Goal: Task Accomplishment & Management: Use online tool/utility

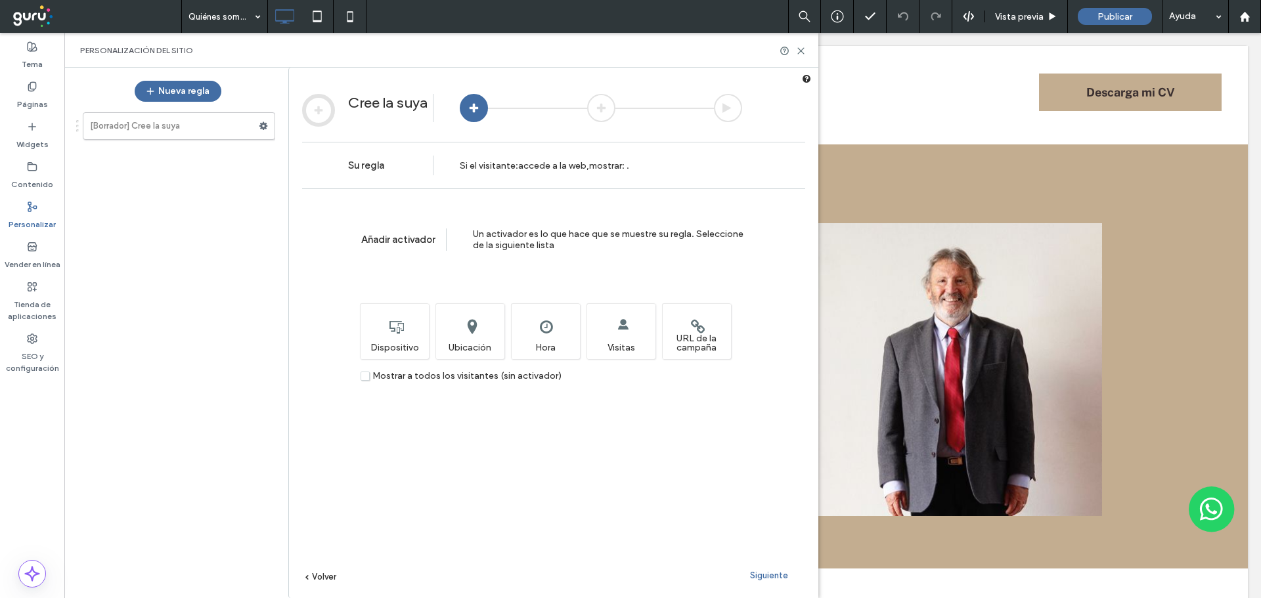
click at [458, 375] on span "Mostrar a todos los visitantes (sin activador)" at bounding box center [466, 375] width 189 height 11
click at [776, 574] on span "Siguiente" at bounding box center [769, 576] width 38 height 10
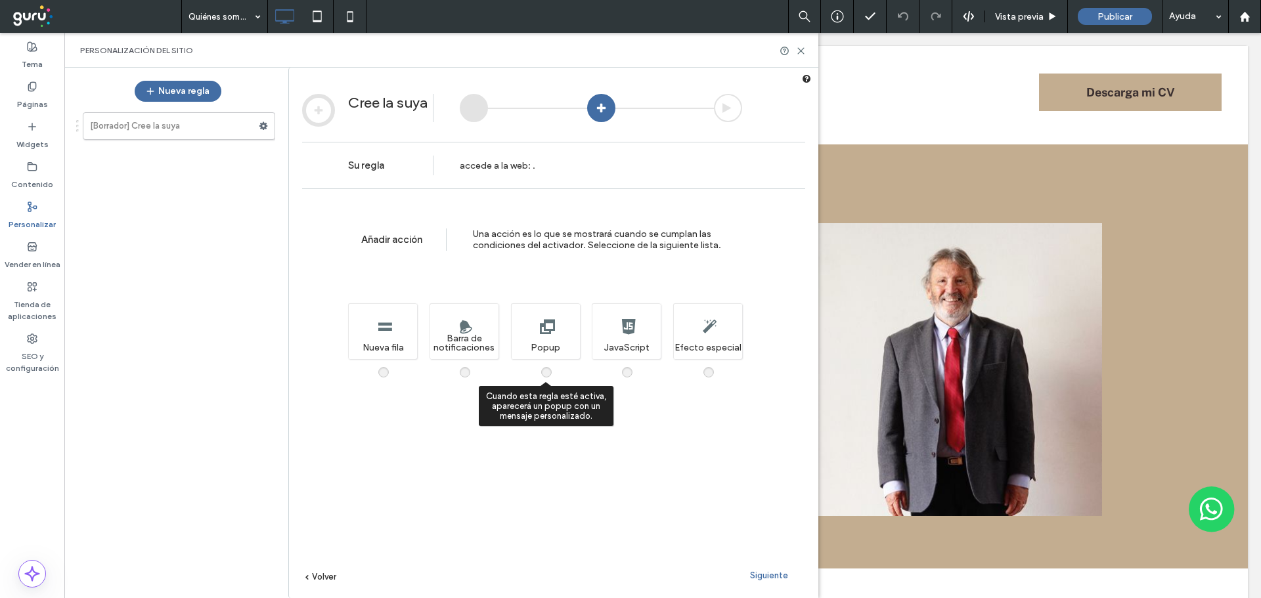
click at [554, 366] on span at bounding box center [554, 366] width 0 height 0
click at [777, 576] on span "Siguiente" at bounding box center [769, 576] width 38 height 10
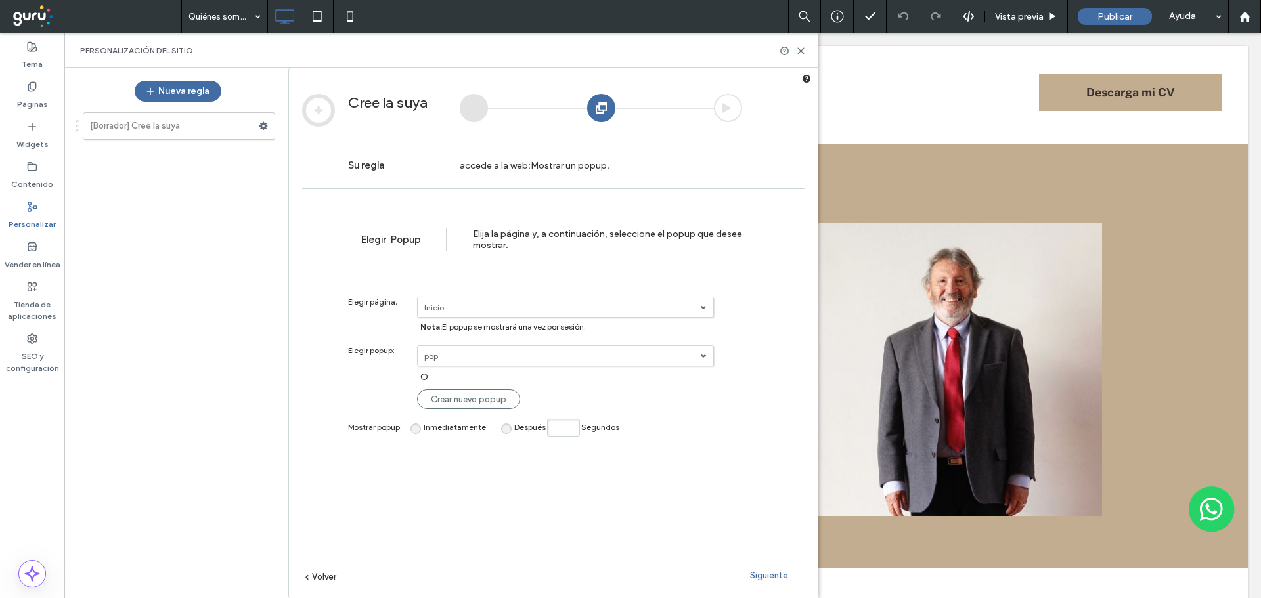
click at [540, 431] on span "Después" at bounding box center [530, 427] width 32 height 10
click at [566, 431] on input "Después Segundos" at bounding box center [563, 428] width 33 height 18
type input "*"
click at [764, 575] on span "Siguiente" at bounding box center [769, 576] width 38 height 10
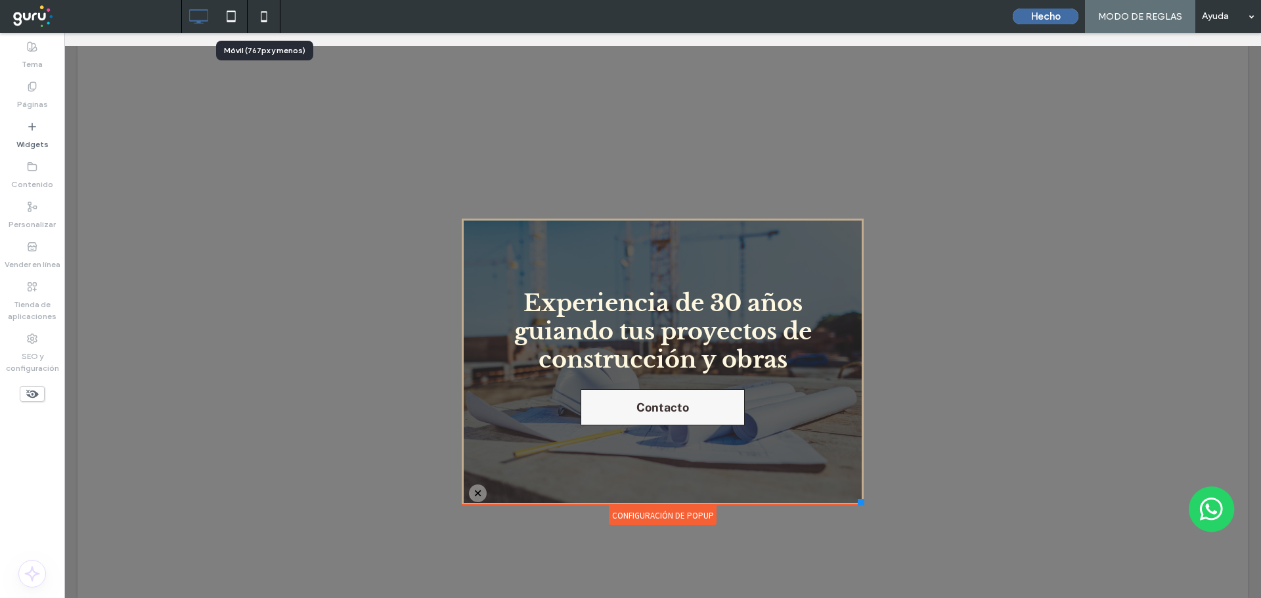
click at [263, 20] on use at bounding box center [264, 16] width 6 height 11
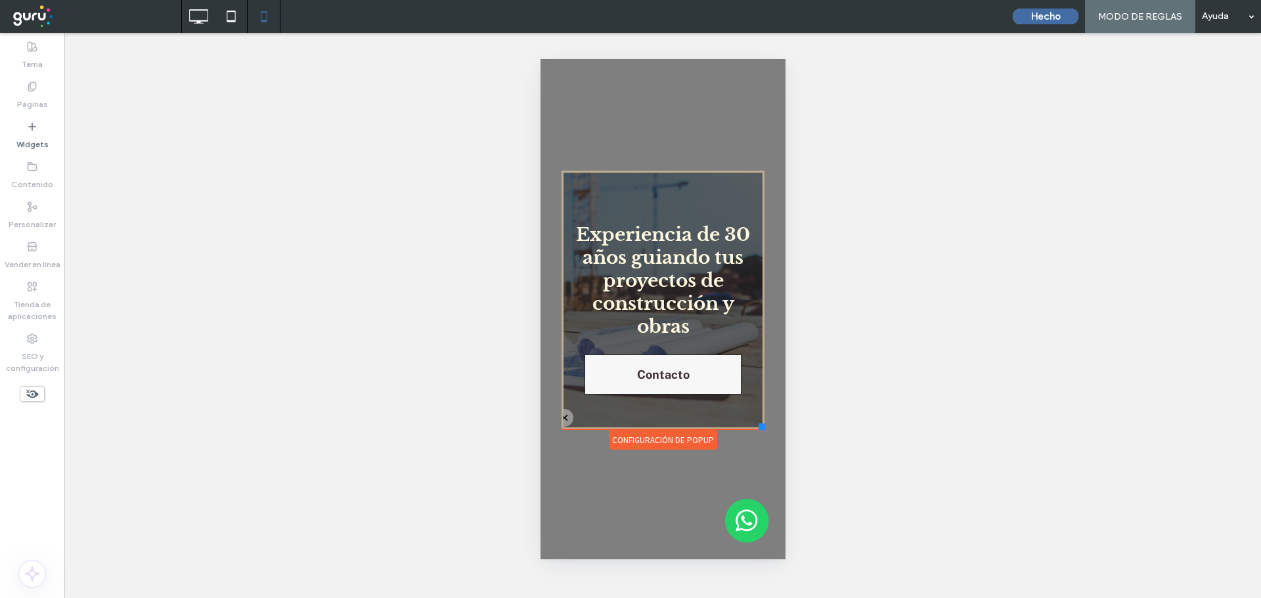
drag, startPoint x: 768, startPoint y: 413, endPoint x: 759, endPoint y: 434, distance: 22.9
click at [759, 434] on div "Click To Paste Quiénes somos Contacto Servicios Click To Paste DESCARGAR CV Cli…" at bounding box center [662, 309] width 210 height 284
click at [698, 301] on span "Experiencia de 30 años guiando tus proyectos de construcción y obras" at bounding box center [662, 280] width 174 height 115
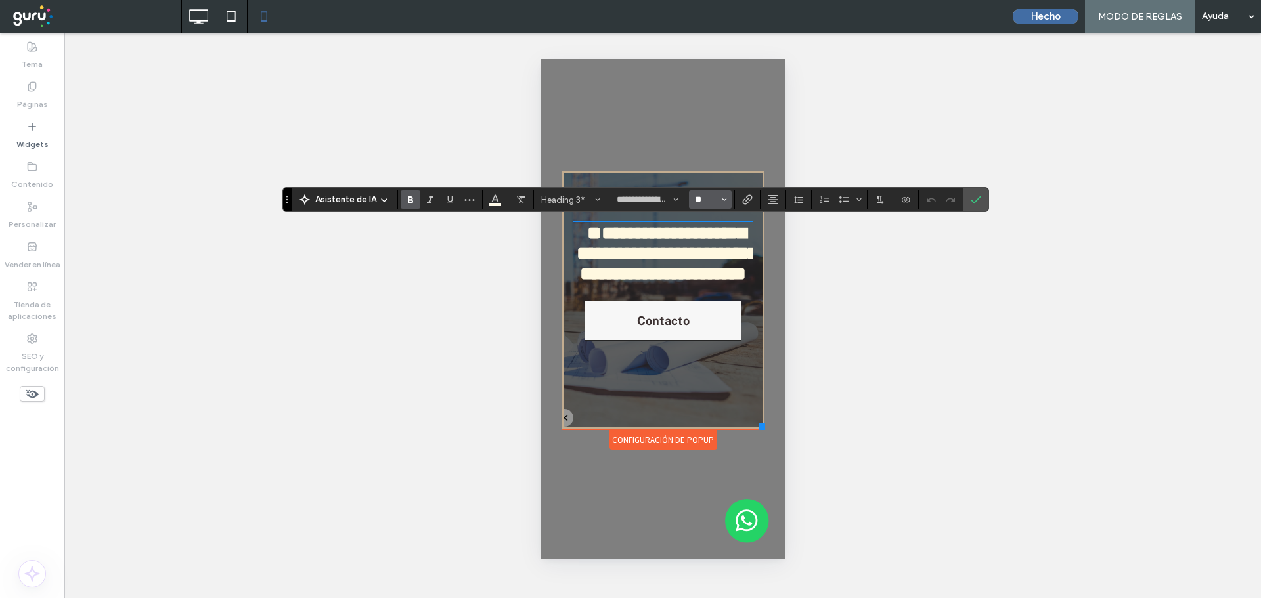
click at [708, 199] on input "**" at bounding box center [706, 199] width 26 height 11
type input "**"
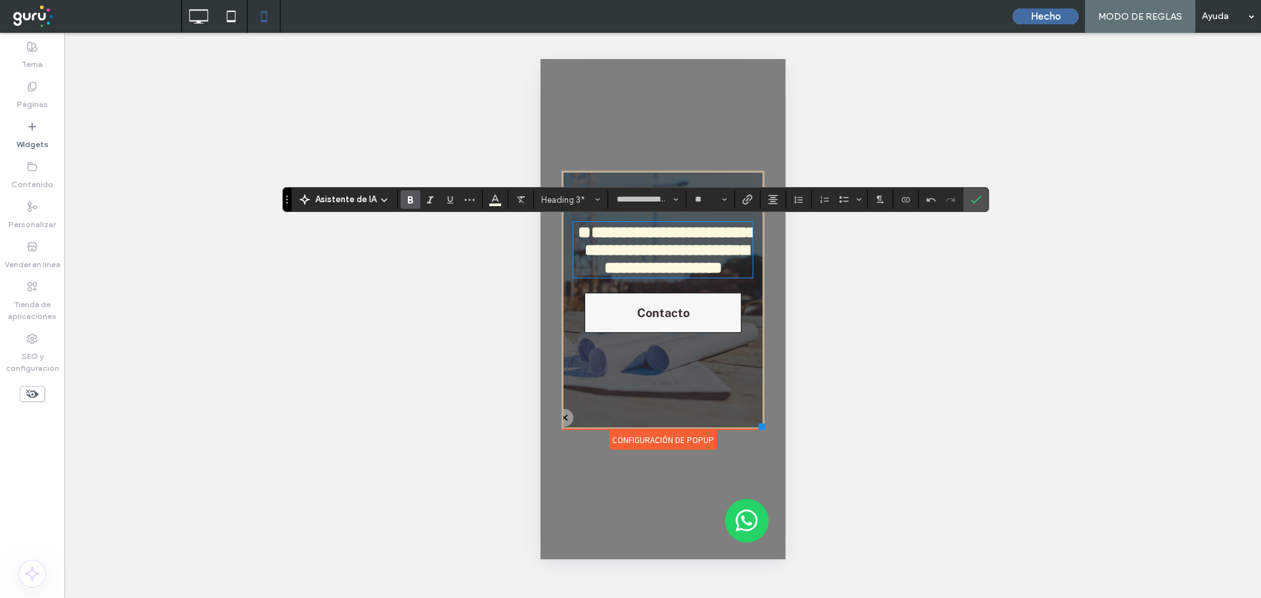
click at [992, 201] on div "¿Hacer visible? Sí ¿Hacer visible? Sí ¿Hacer visible? Sí ¿Hacer visible? Sí ¿Ha…" at bounding box center [662, 315] width 1196 height 565
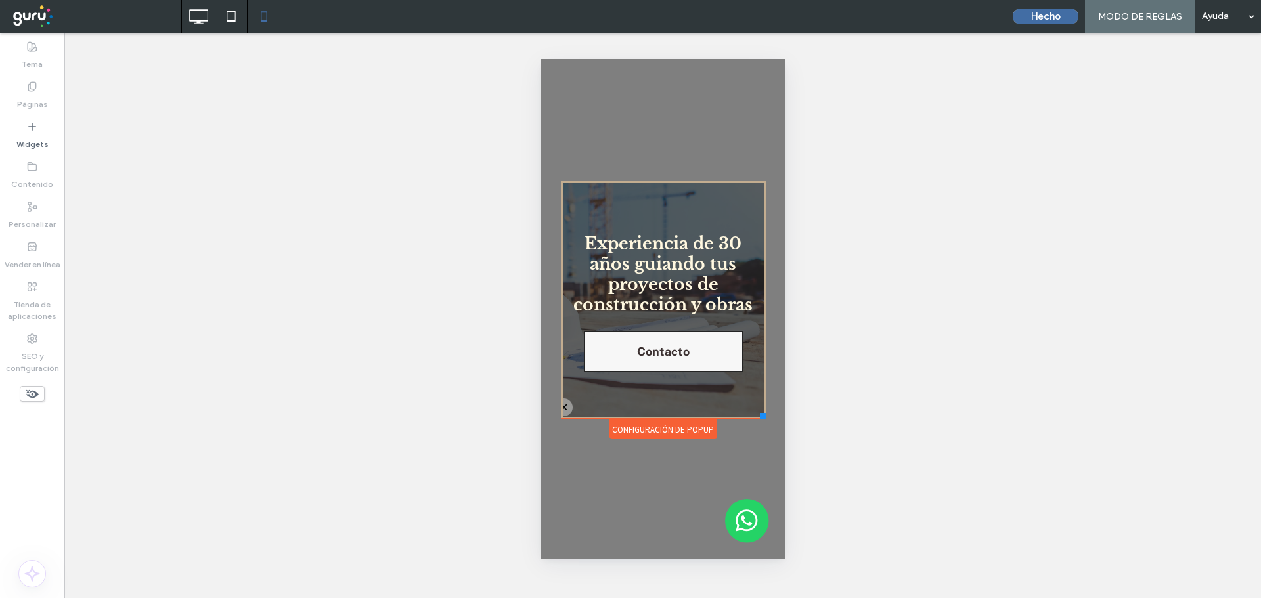
drag, startPoint x: 756, startPoint y: 426, endPoint x: 760, endPoint y: 419, distance: 7.7
click at [760, 419] on div at bounding box center [762, 416] width 7 height 7
click at [205, 25] on icon at bounding box center [198, 16] width 26 height 26
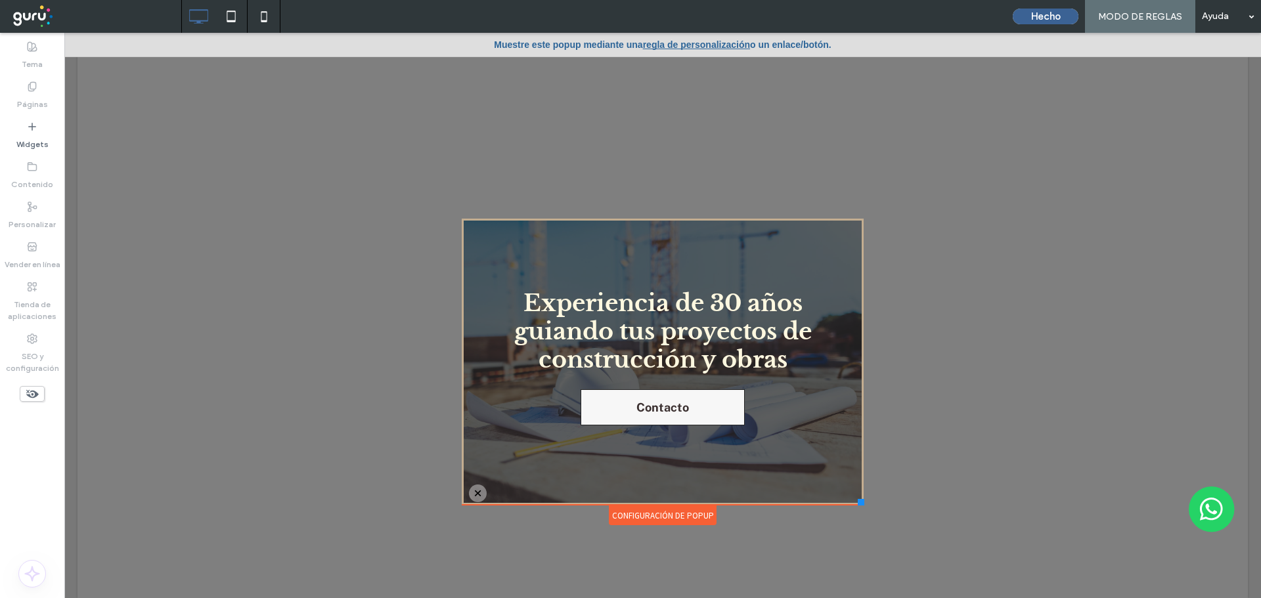
click at [1069, 14] on button "Hecho" at bounding box center [1046, 17] width 66 height 16
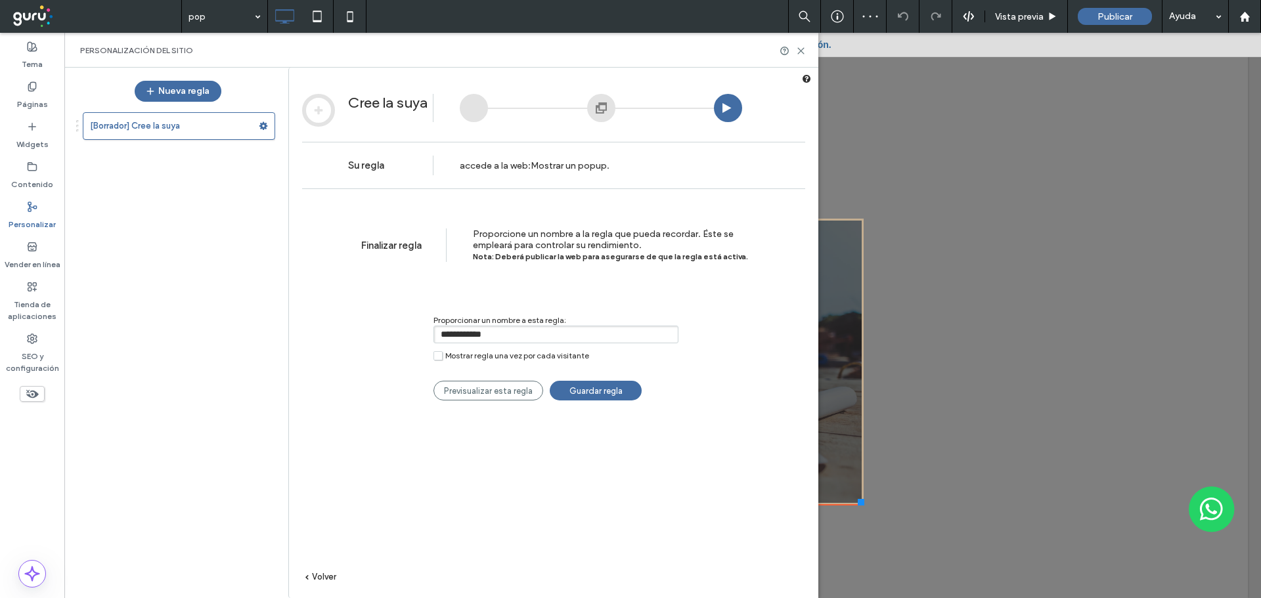
click at [525, 339] on input "**********" at bounding box center [555, 335] width 245 height 18
type input "*****"
click at [624, 393] on link "Guardar regla" at bounding box center [596, 391] width 92 height 20
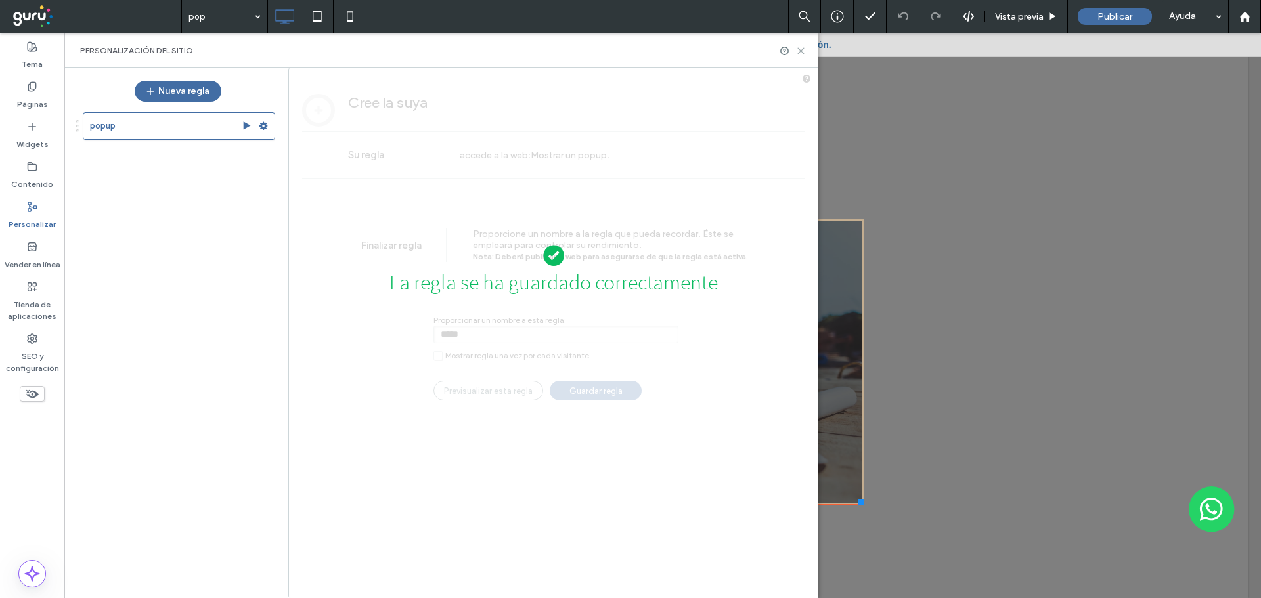
click at [797, 51] on icon at bounding box center [801, 51] width 10 height 10
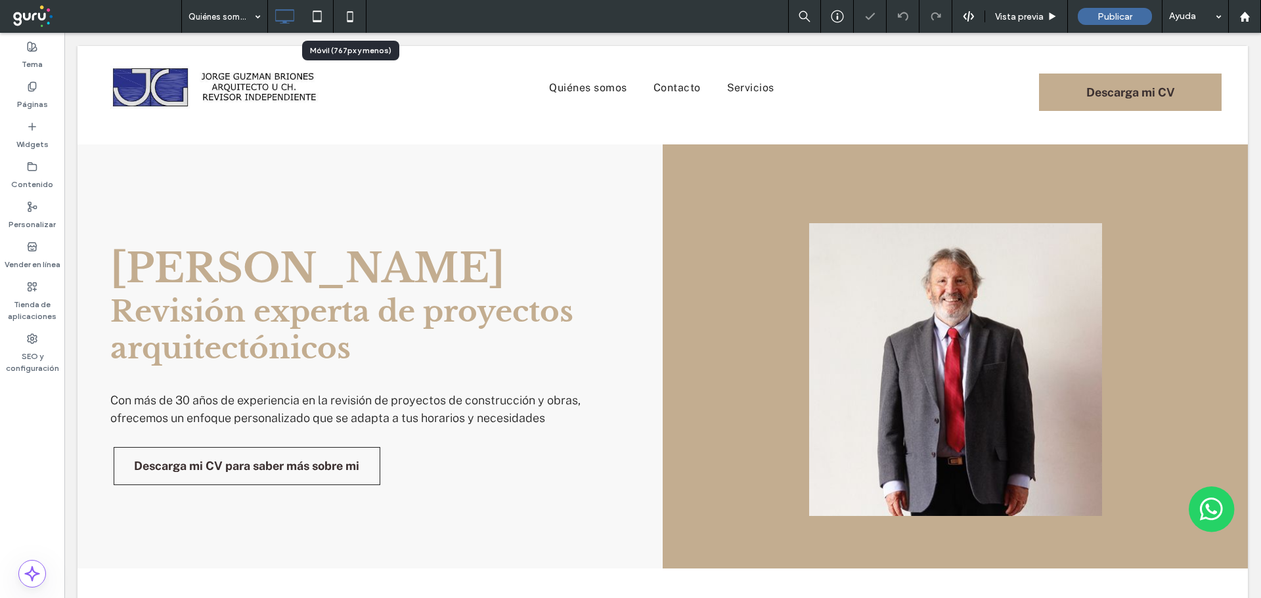
click at [355, 21] on icon at bounding box center [350, 16] width 26 height 26
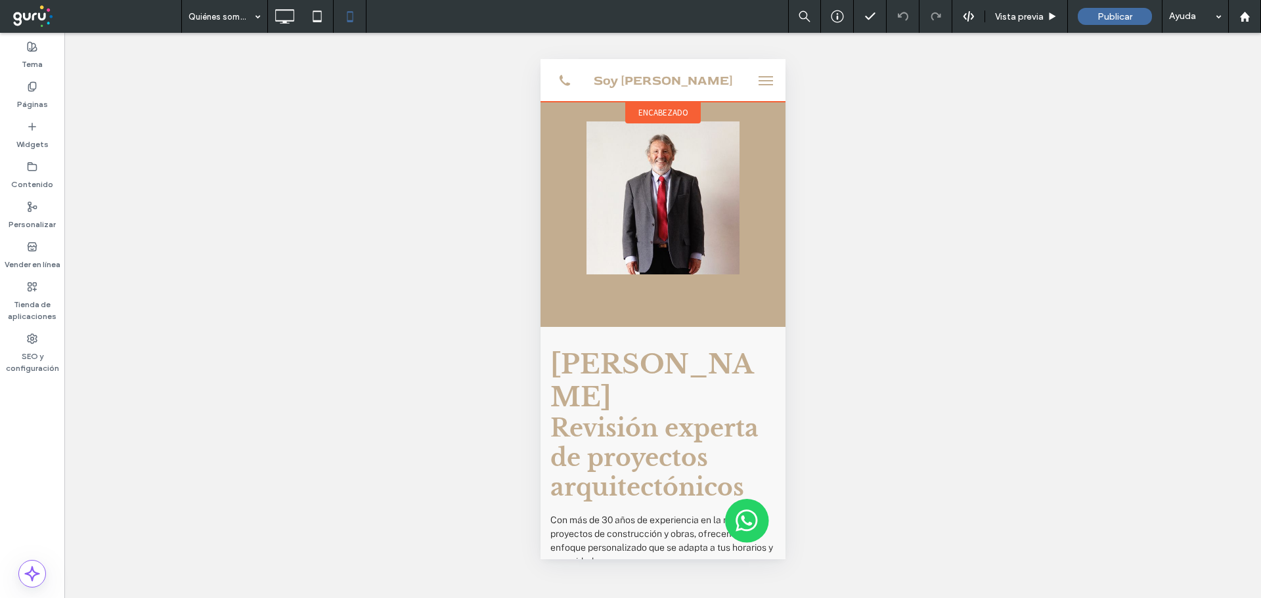
click at [672, 108] on span "encabezado" at bounding box center [663, 112] width 50 height 11
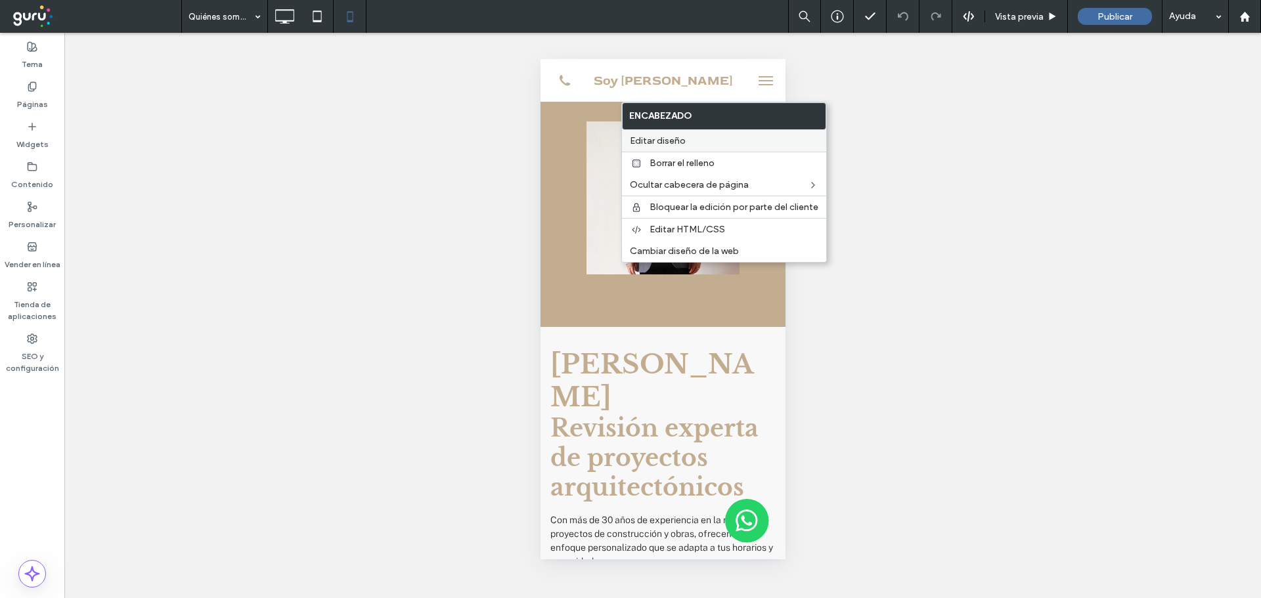
click at [672, 146] on span "Editar diseño" at bounding box center [658, 140] width 56 height 11
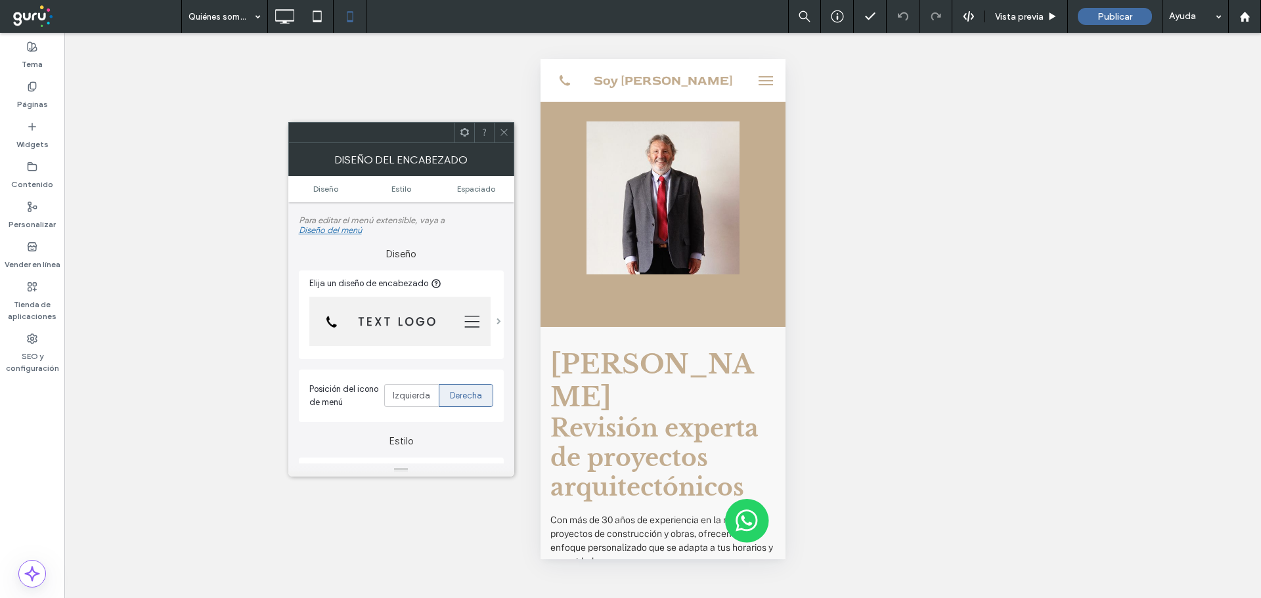
click at [496, 320] on span at bounding box center [498, 321] width 5 height 7
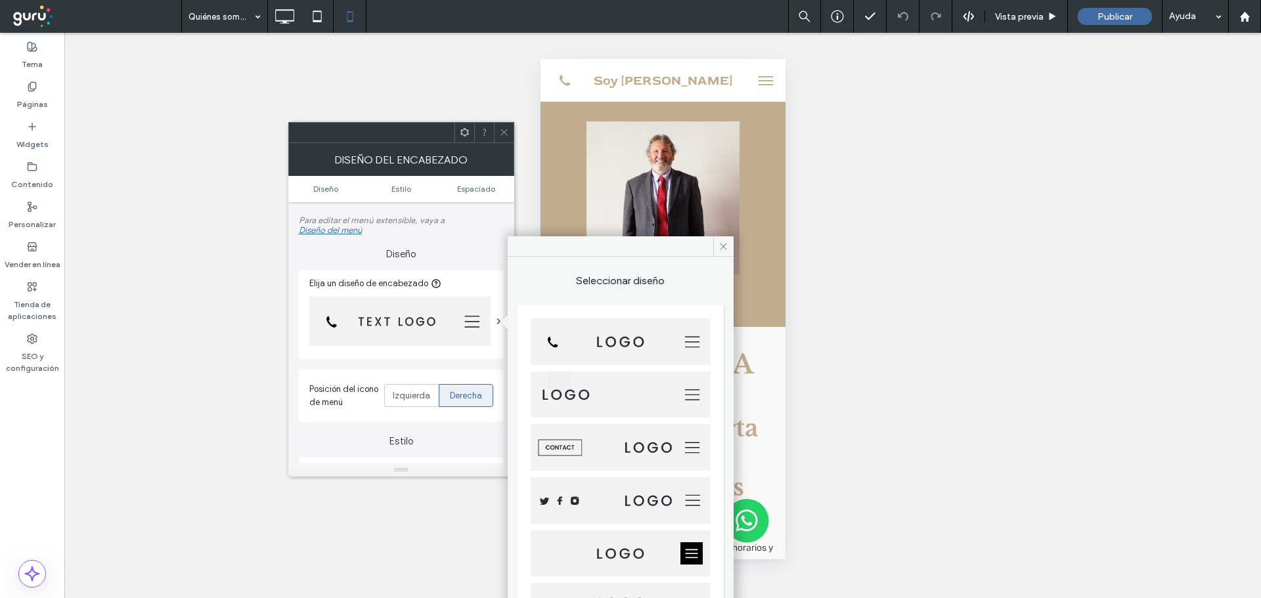
click at [611, 398] on img at bounding box center [621, 395] width 180 height 47
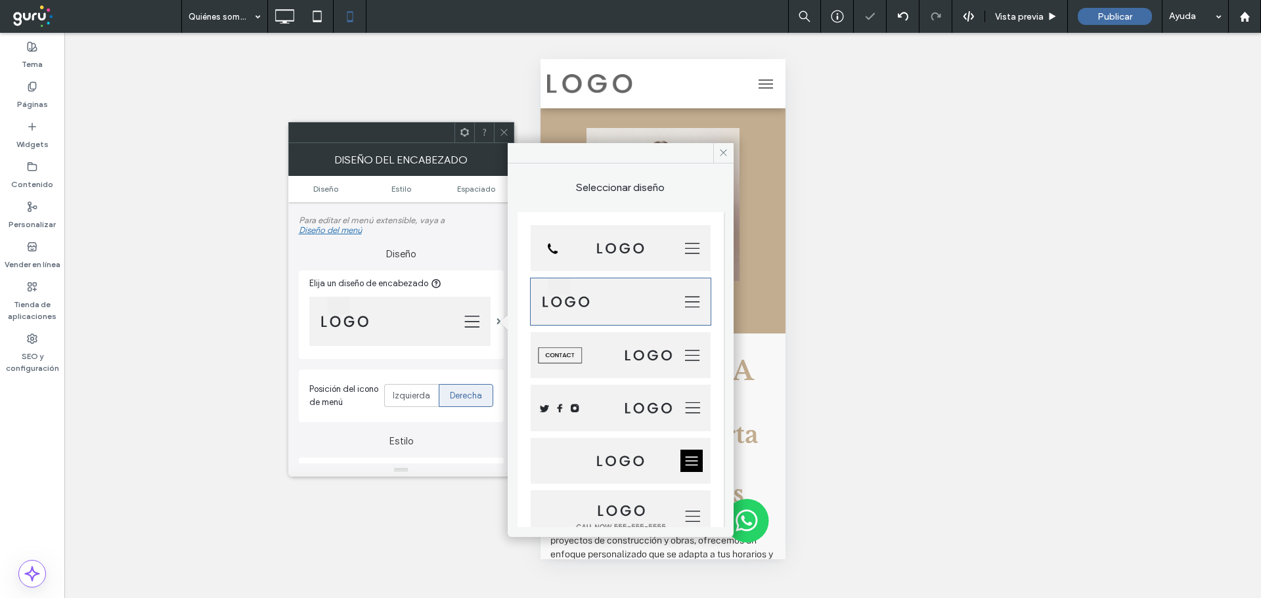
drag, startPoint x: 505, startPoint y: 131, endPoint x: 529, endPoint y: 111, distance: 31.2
click at [504, 130] on icon at bounding box center [504, 132] width 10 height 10
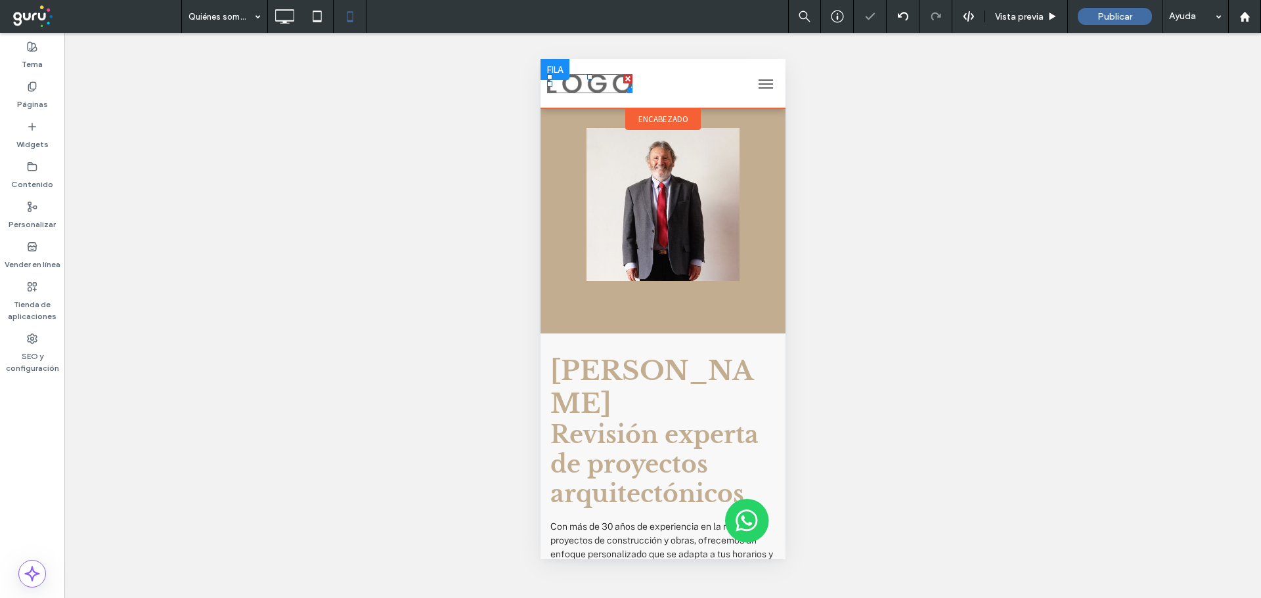
click at [584, 91] on img at bounding box center [588, 84] width 85 height 20
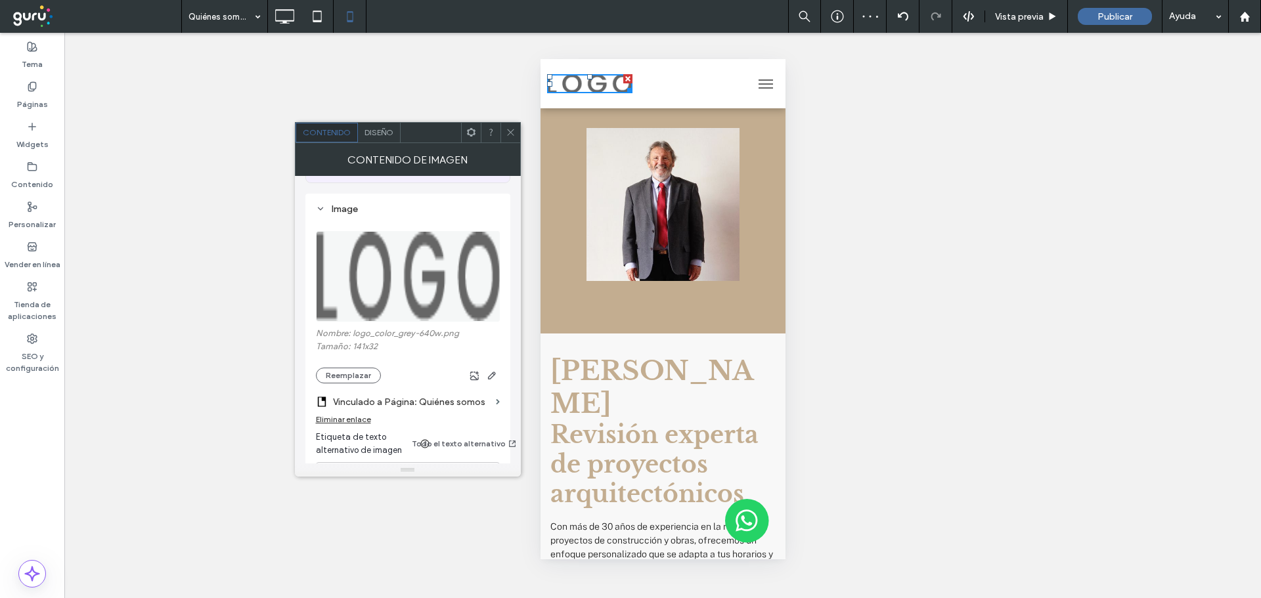
scroll to position [131, 0]
drag, startPoint x: 359, startPoint y: 376, endPoint x: 218, endPoint y: 324, distance: 149.6
click at [359, 376] on button "Reemplazar" at bounding box center [348, 375] width 65 height 16
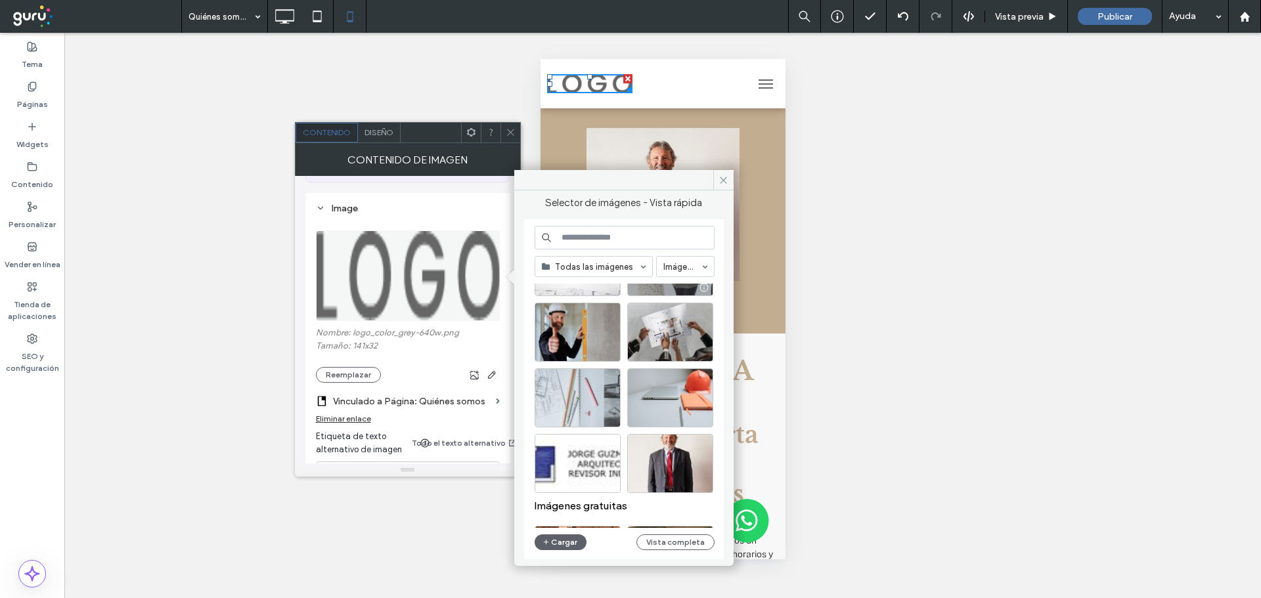
scroll to position [197, 0]
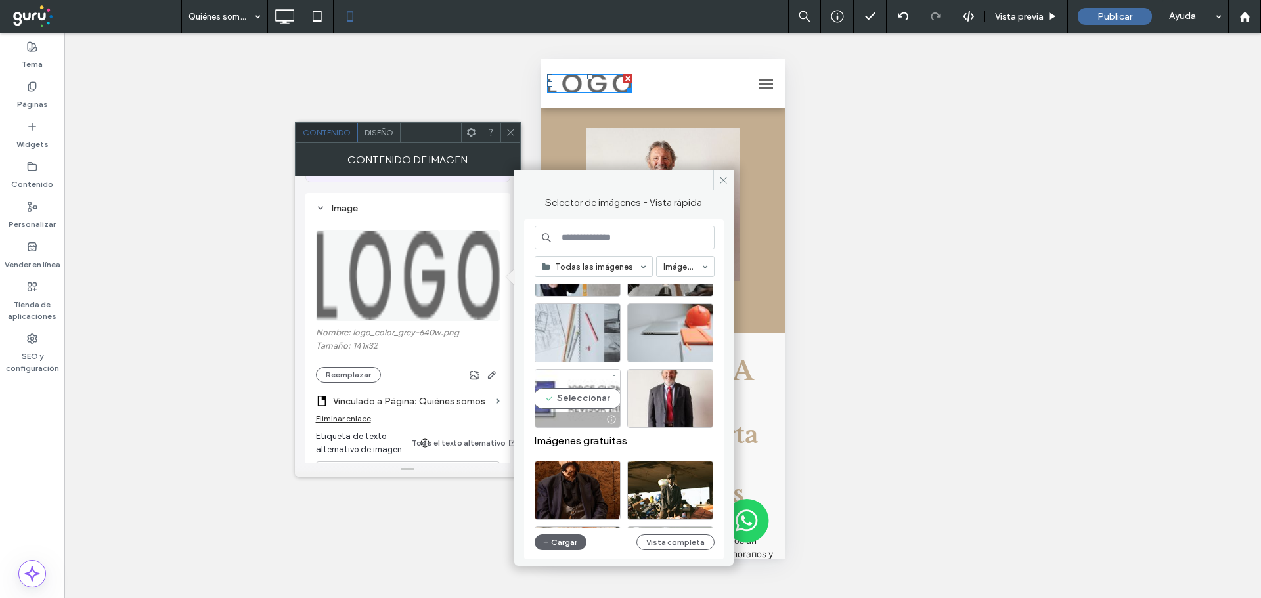
click at [601, 397] on div "Seleccionar" at bounding box center [578, 398] width 86 height 59
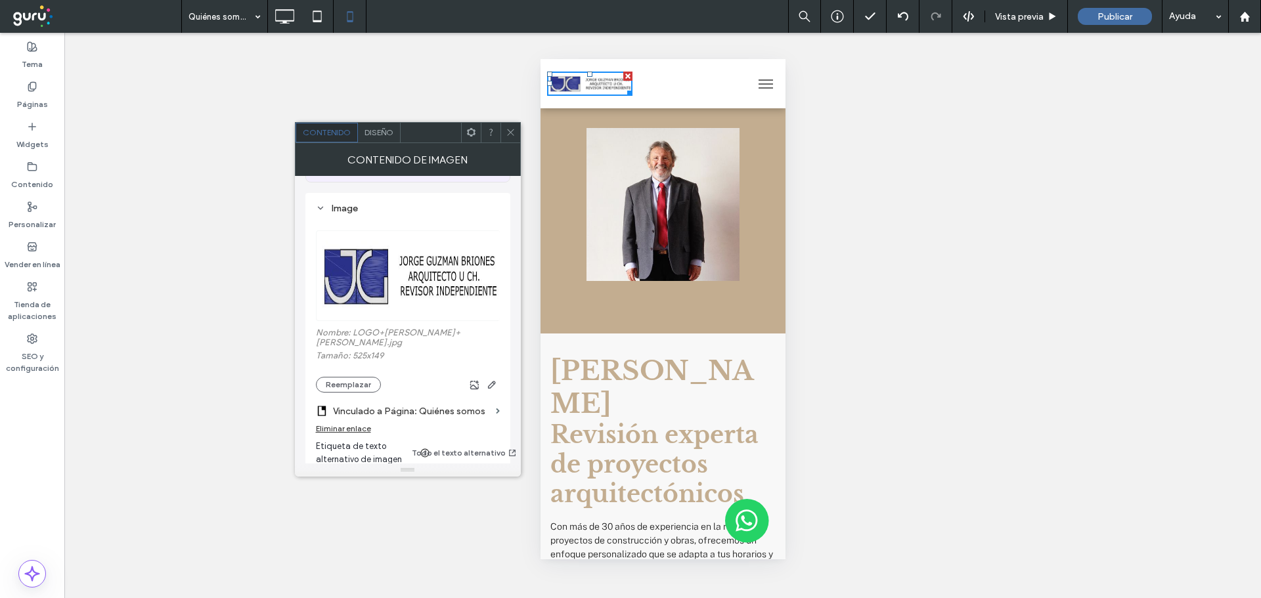
click at [1049, 278] on div "¿Hacer visible? Sí ¿Hacer visible? Sí ¿Hacer visible? Sí ¿Hacer visible? Sí ¿Ha…" at bounding box center [662, 315] width 1196 height 565
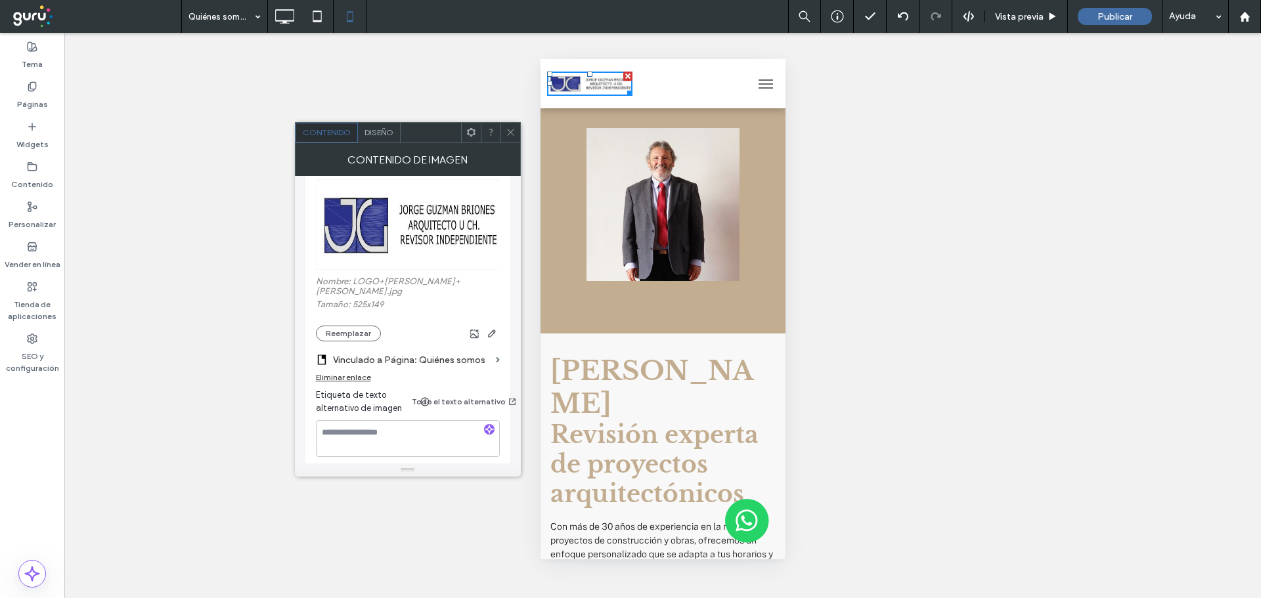
scroll to position [263, 0]
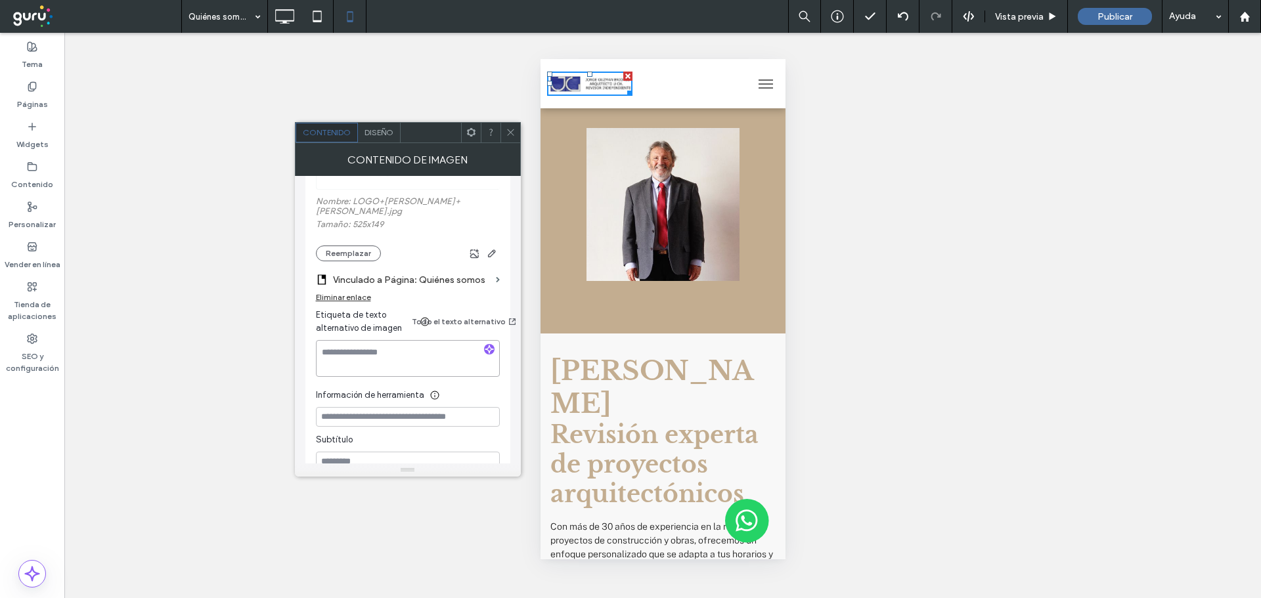
click at [392, 349] on textarea at bounding box center [408, 358] width 184 height 37
paste textarea "**********"
type textarea "**********"
click at [514, 135] on icon at bounding box center [511, 132] width 10 height 10
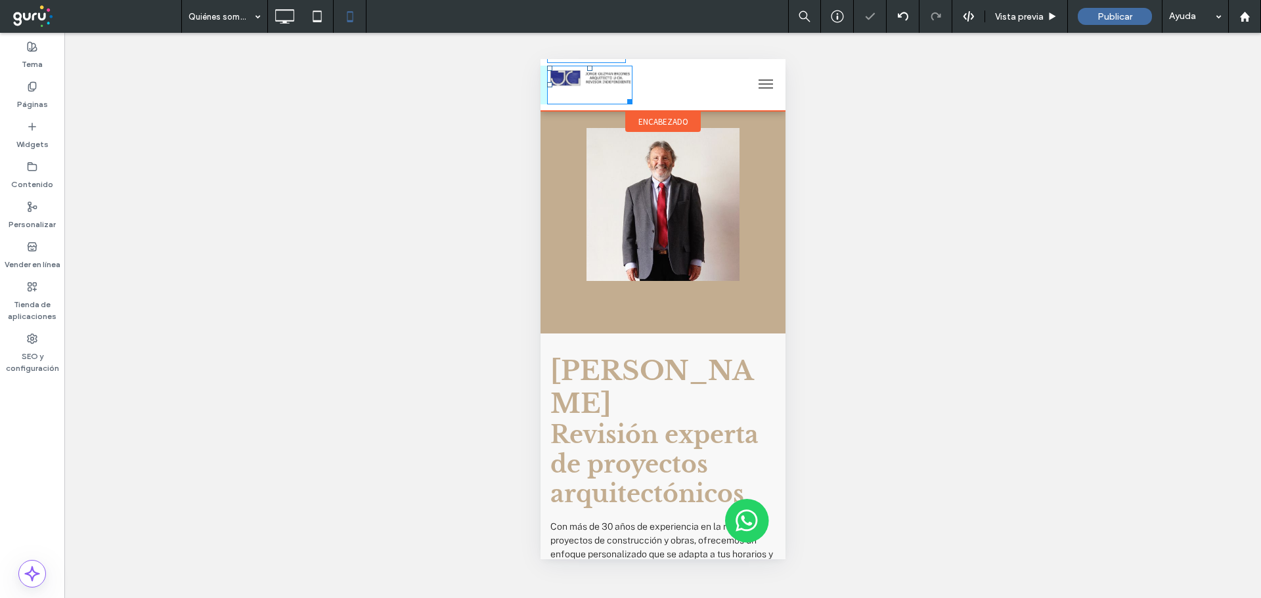
drag, startPoint x: 630, startPoint y: 88, endPoint x: 672, endPoint y: 102, distance: 43.8
click at [632, 102] on div "W:207.516 H:58.875" at bounding box center [588, 85] width 85 height 39
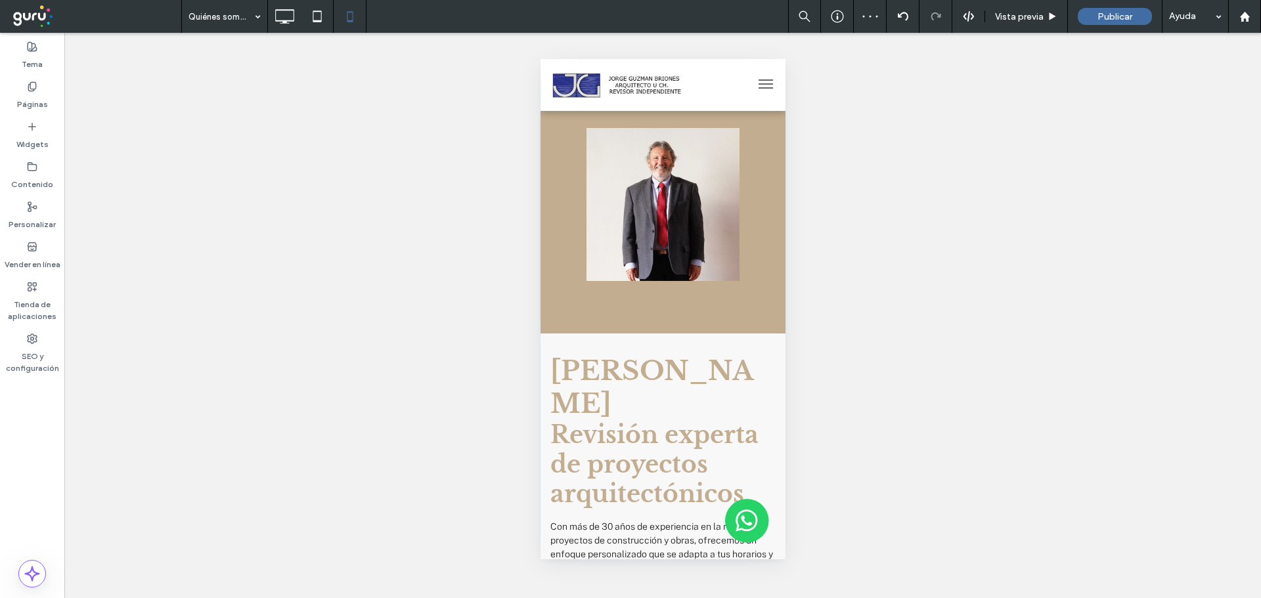
click at [756, 91] on button "menu" at bounding box center [765, 84] width 26 height 26
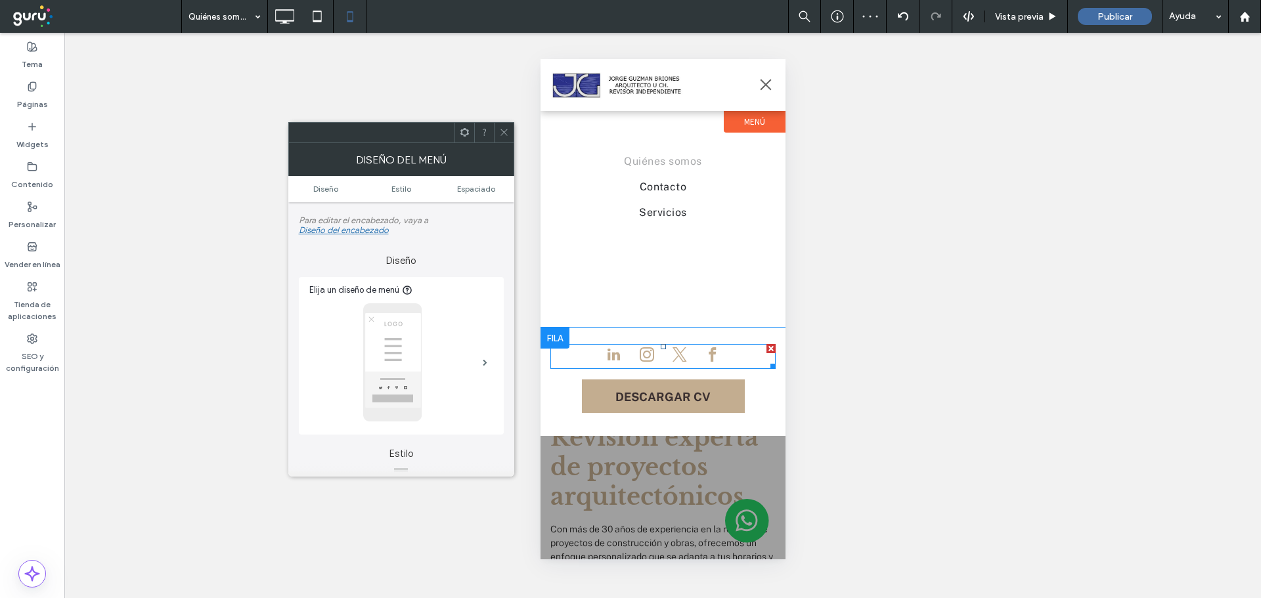
click at [766, 348] on div at bounding box center [770, 348] width 9 height 9
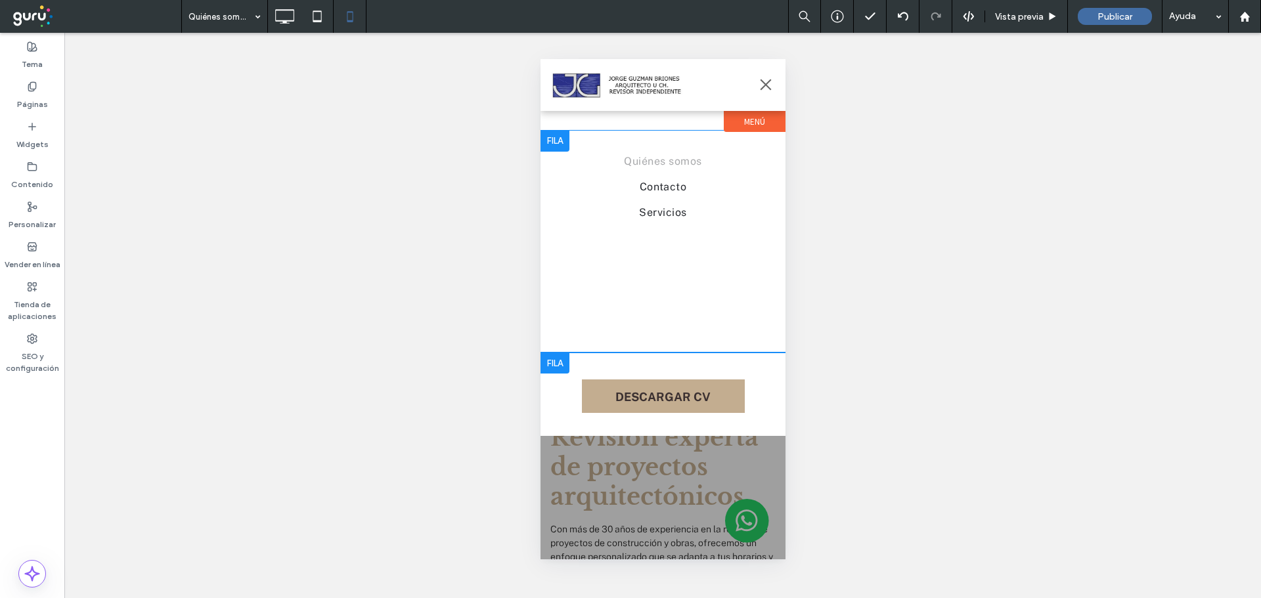
click at [674, 324] on div "Quiénes somos Contacto Servicios Click To Paste" at bounding box center [662, 242] width 245 height 222
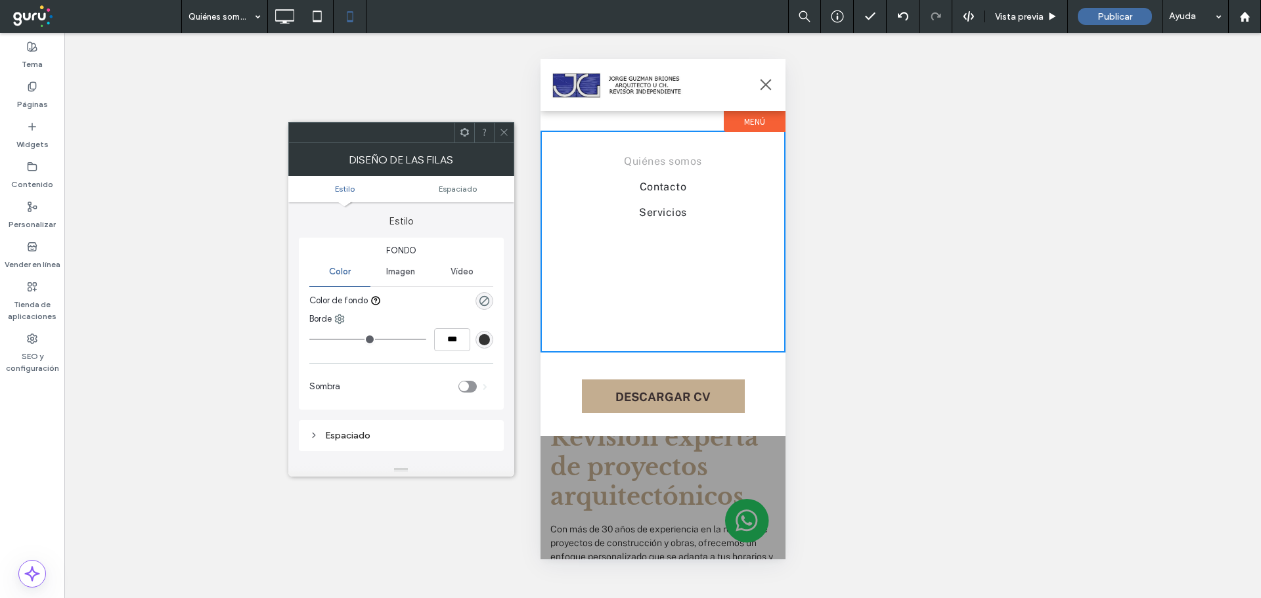
click at [475, 186] on span "Espaciado" at bounding box center [458, 189] width 38 height 10
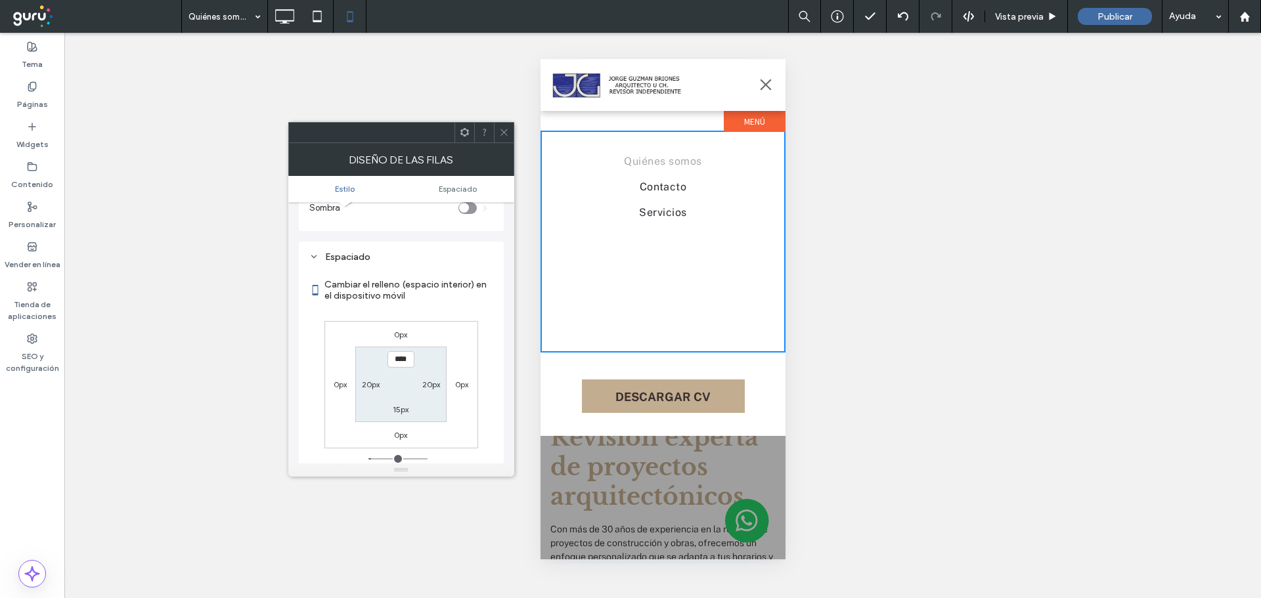
scroll to position [208, 0]
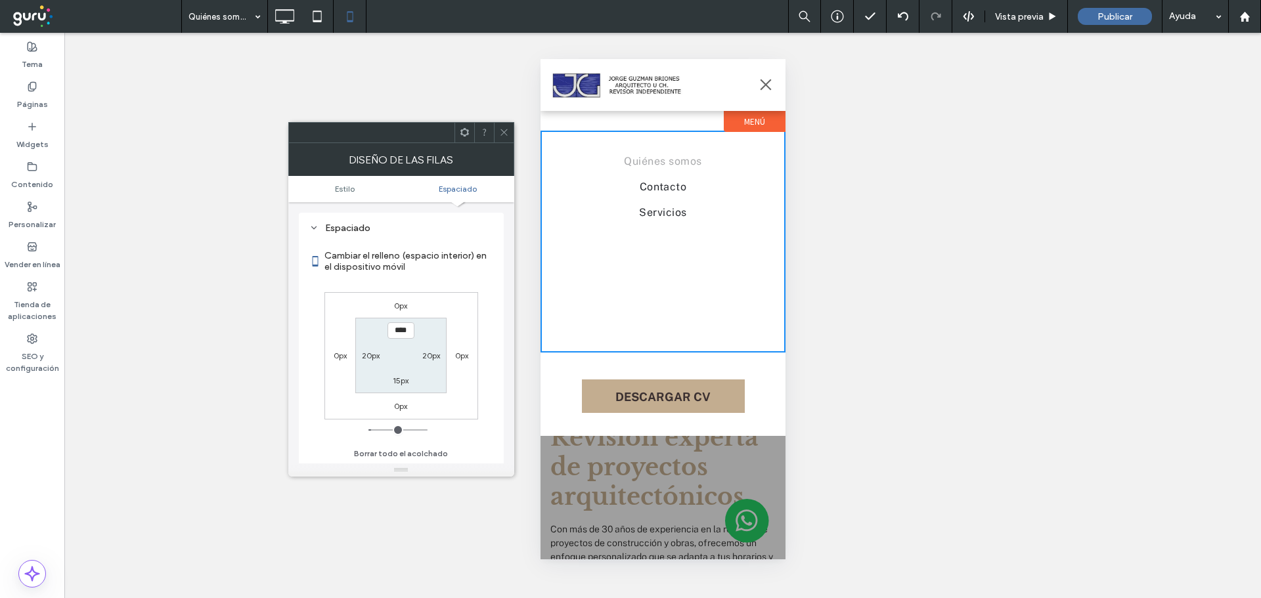
drag, startPoint x: 500, startPoint y: 133, endPoint x: 207, endPoint y: 61, distance: 301.5
click at [500, 133] on icon at bounding box center [504, 132] width 10 height 10
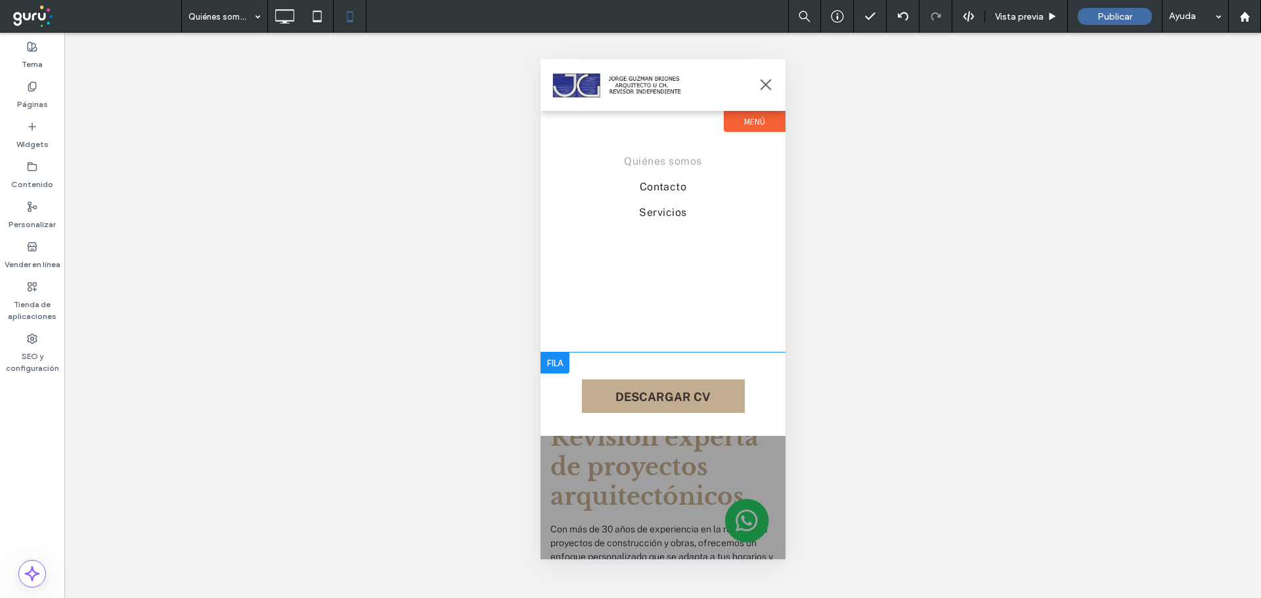
click at [771, 91] on button "menu" at bounding box center [765, 85] width 26 height 26
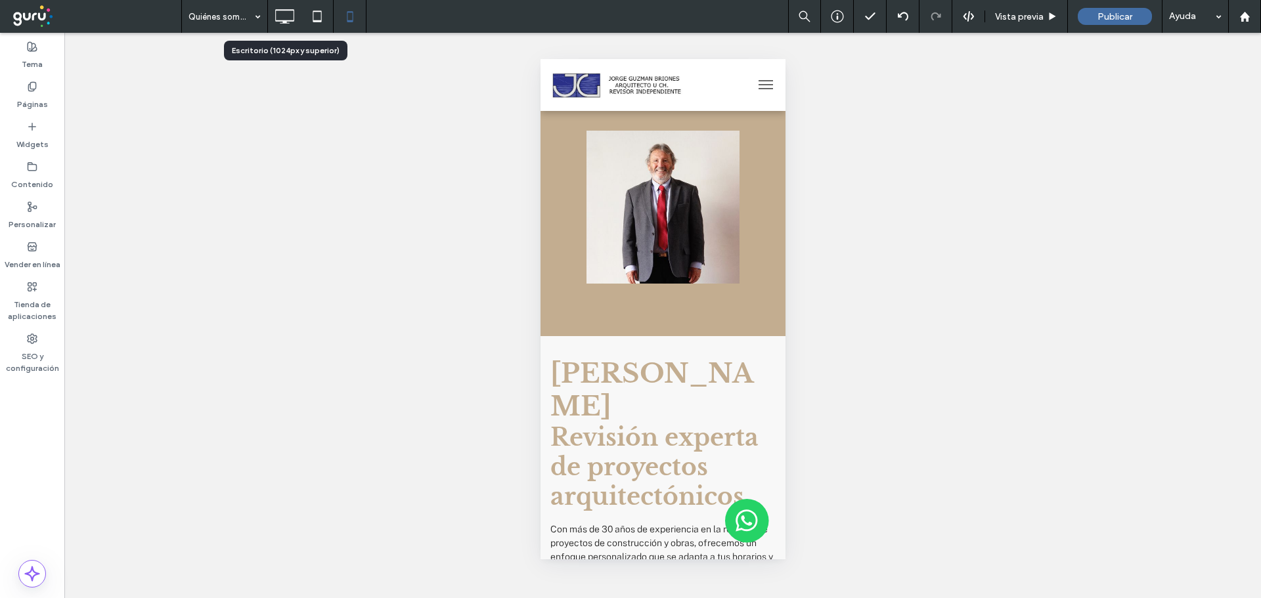
click at [271, 22] on div at bounding box center [284, 16] width 33 height 26
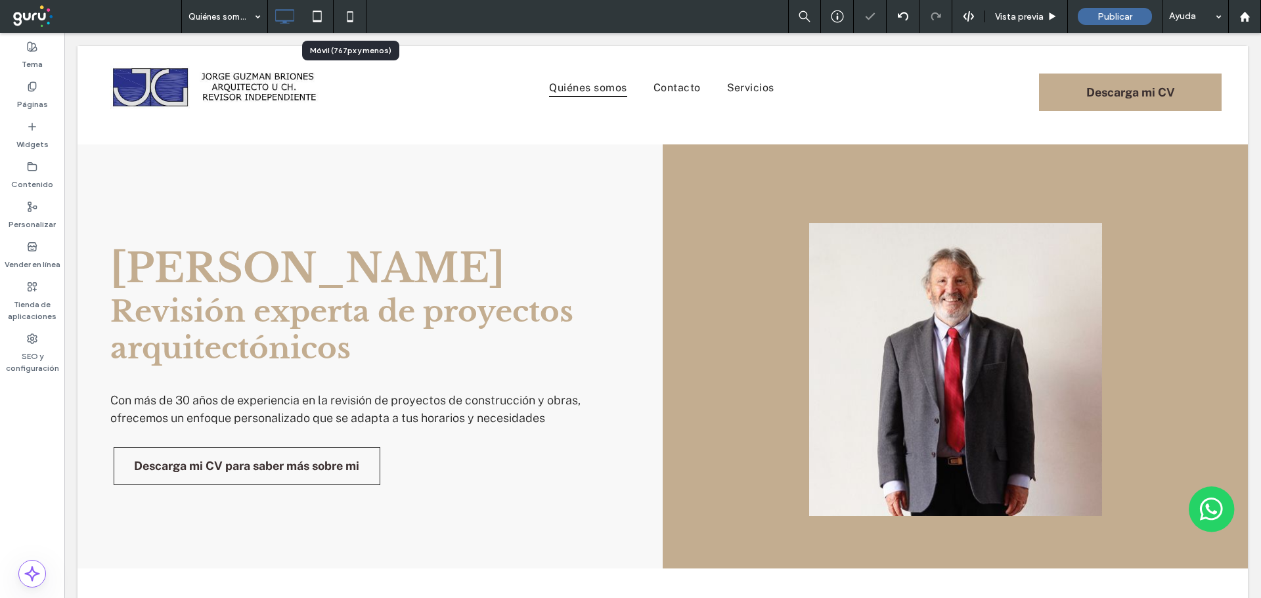
scroll to position [0, 0]
click at [349, 17] on icon at bounding box center [350, 16] width 26 height 26
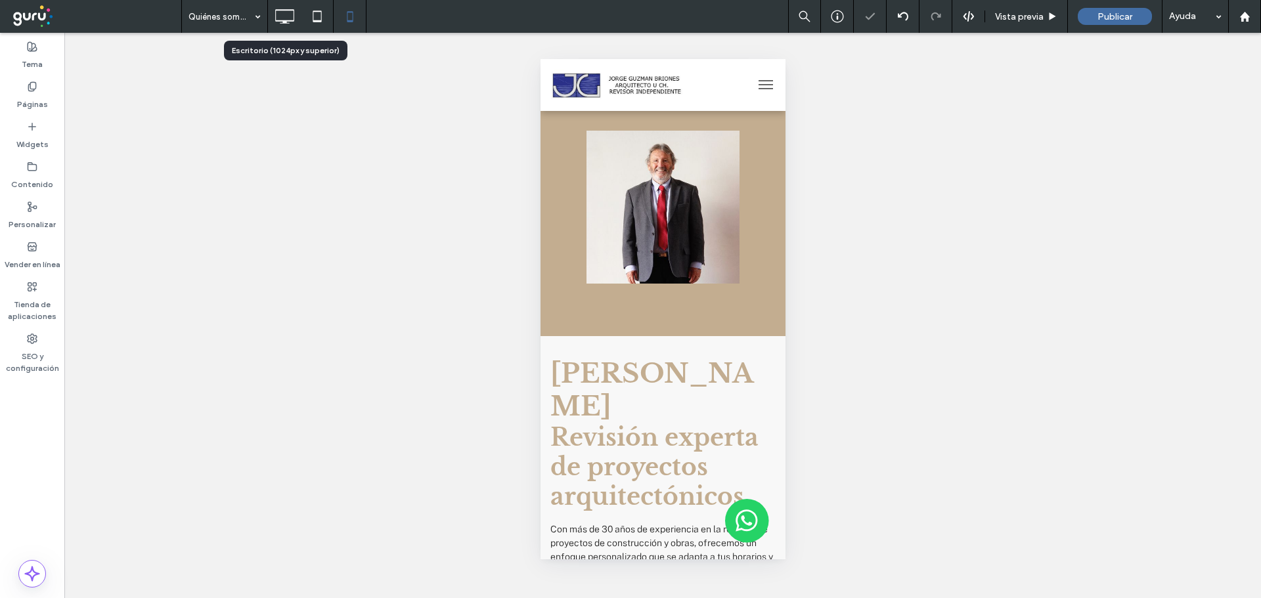
click at [284, 16] on icon at bounding box center [284, 16] width 26 height 26
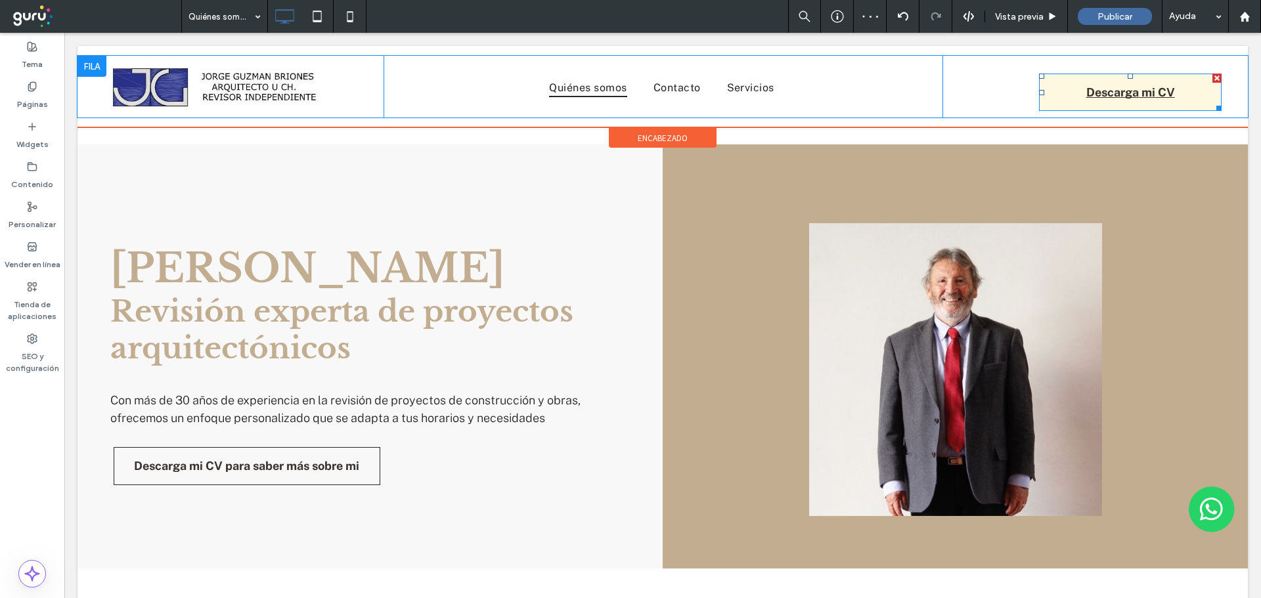
click at [1179, 93] on link "Descarga mi CV" at bounding box center [1130, 92] width 183 height 37
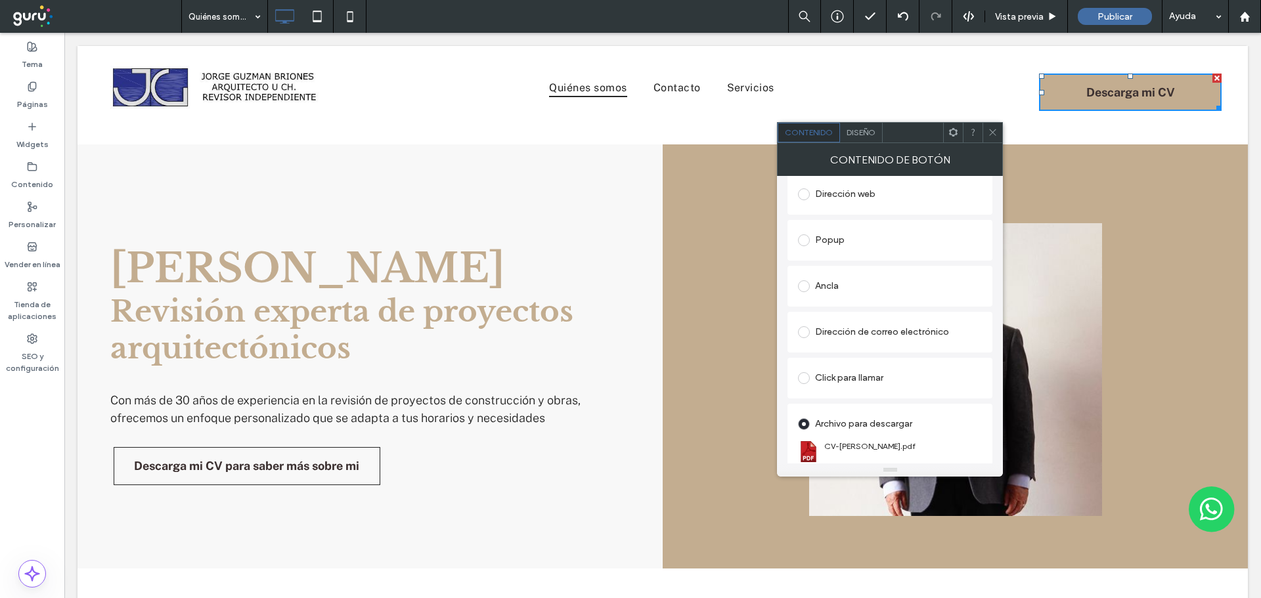
scroll to position [219, 0]
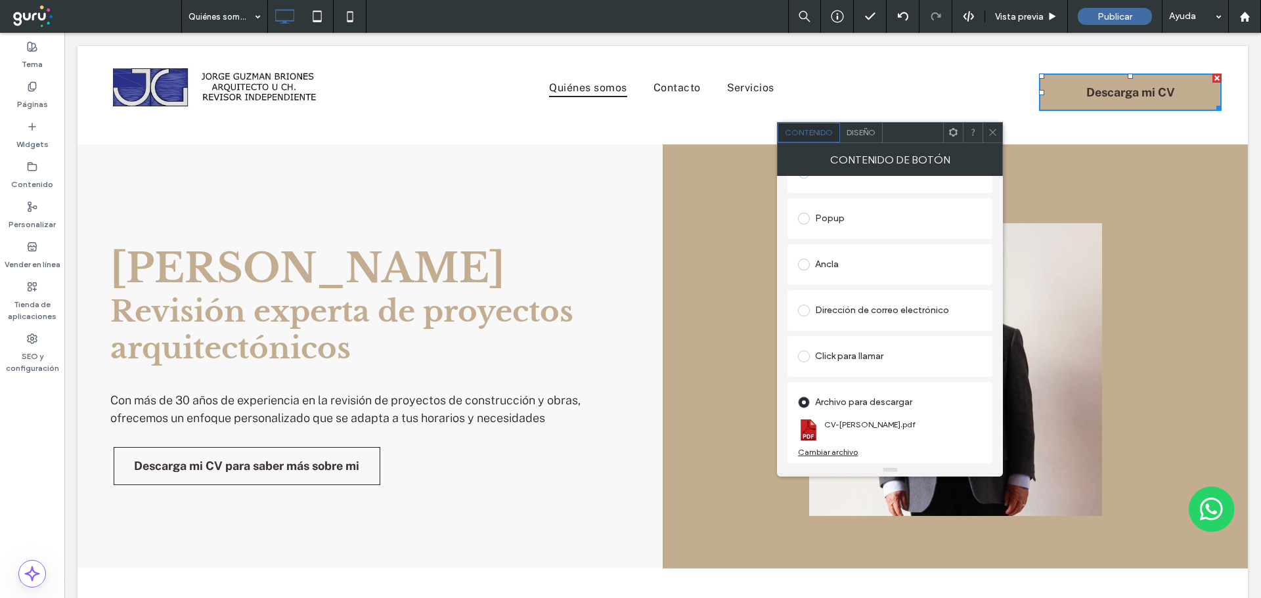
drag, startPoint x: 992, startPoint y: 131, endPoint x: 575, endPoint y: 17, distance: 432.2
click at [992, 131] on icon at bounding box center [993, 132] width 10 height 10
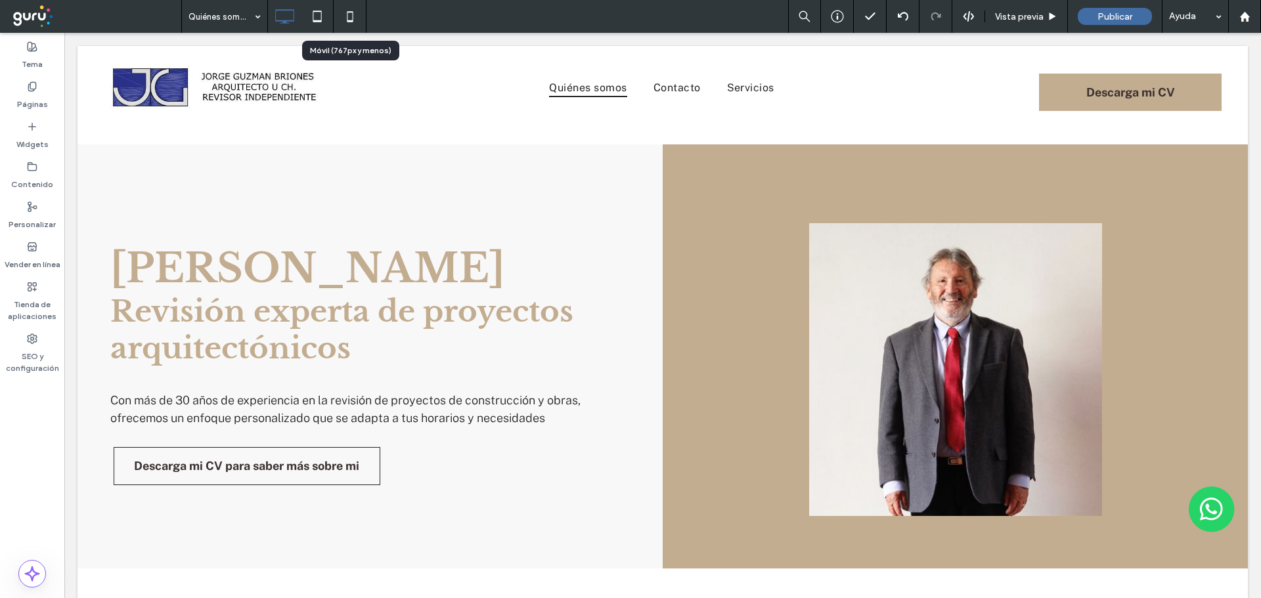
drag, startPoint x: 347, startPoint y: 12, endPoint x: 341, endPoint y: 28, distance: 17.1
click at [345, 14] on icon at bounding box center [350, 16] width 26 height 26
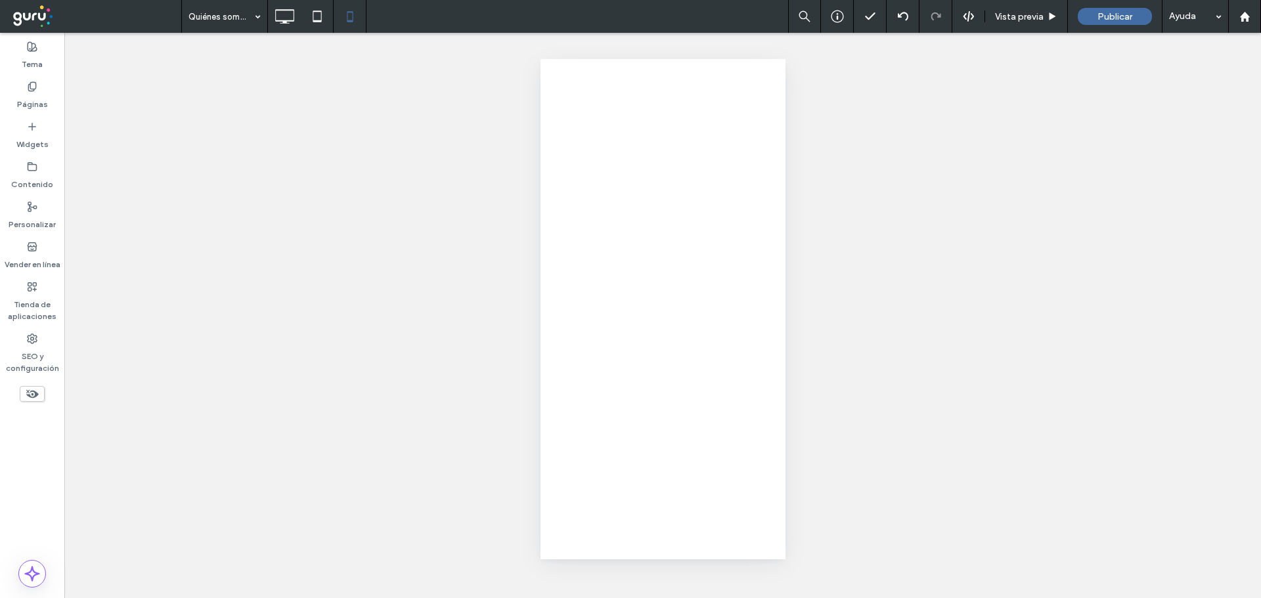
scroll to position [0, 0]
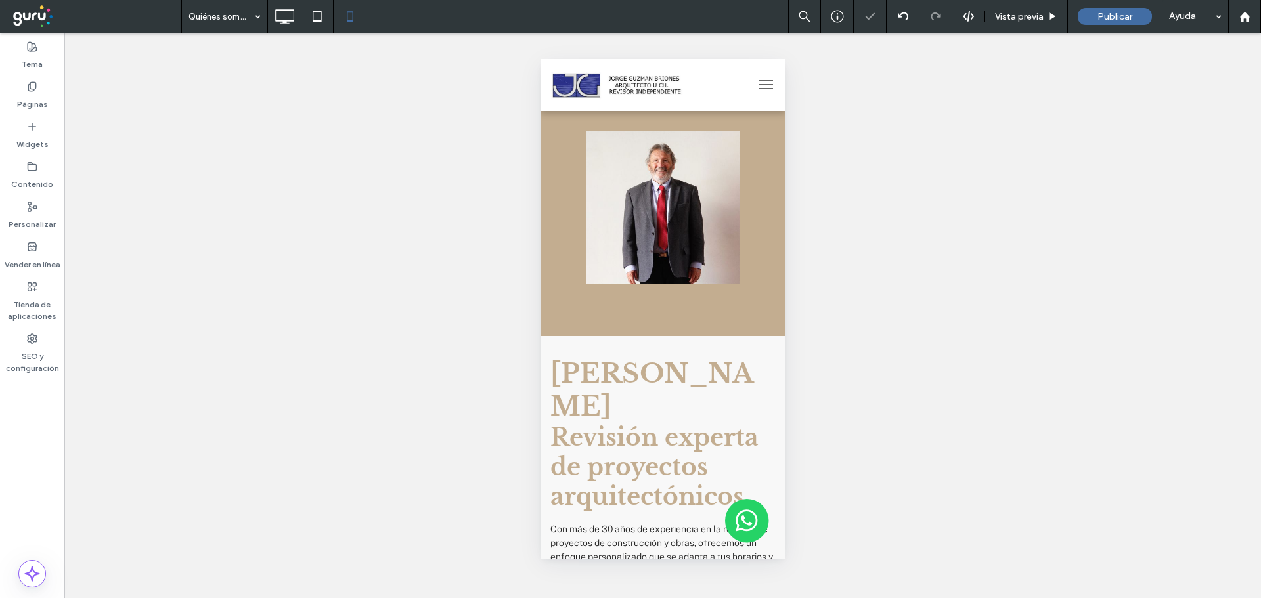
click at [752, 92] on button "menu" at bounding box center [765, 85] width 26 height 26
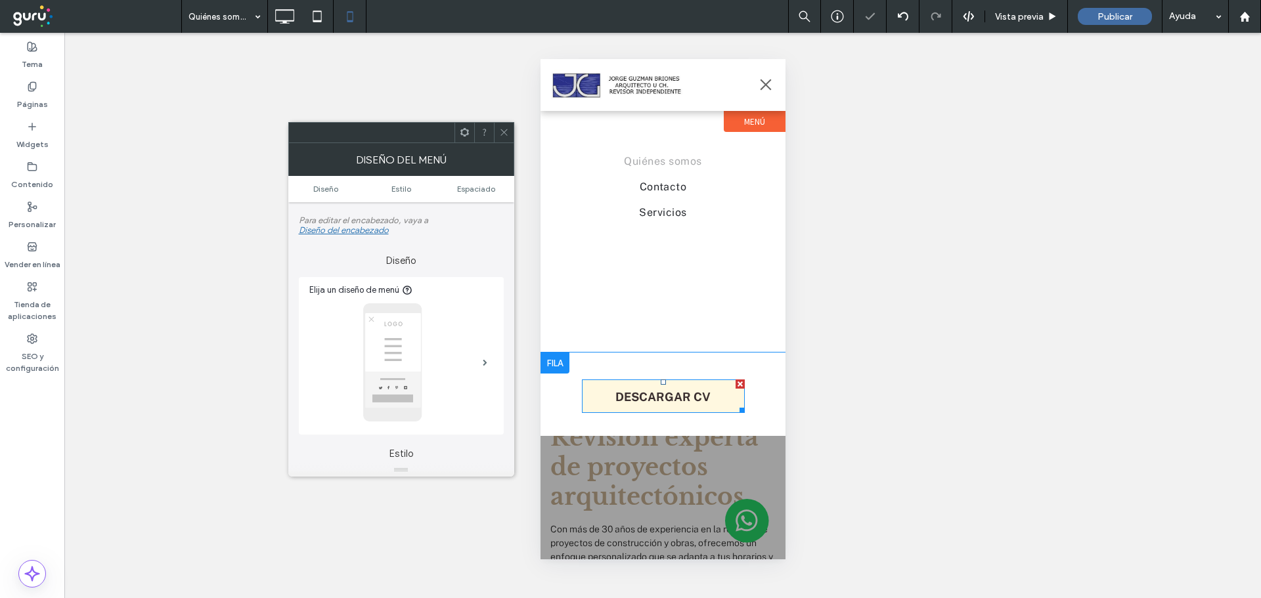
click at [676, 403] on span "DESCARGAR CV" at bounding box center [662, 397] width 95 height 35
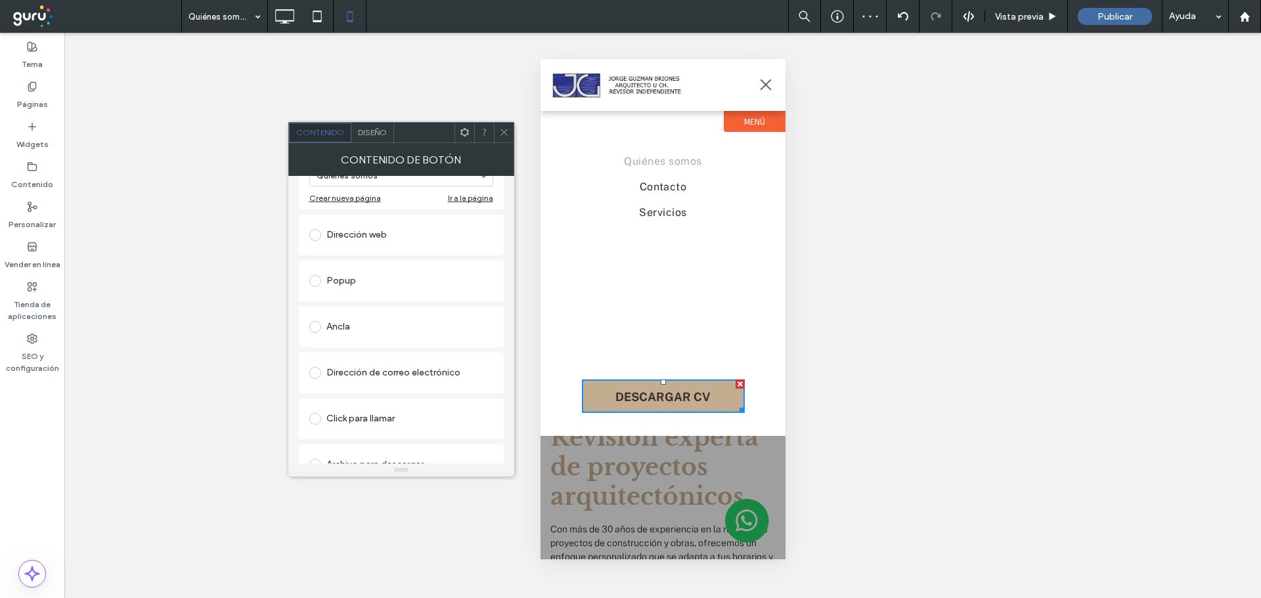
scroll to position [219, 0]
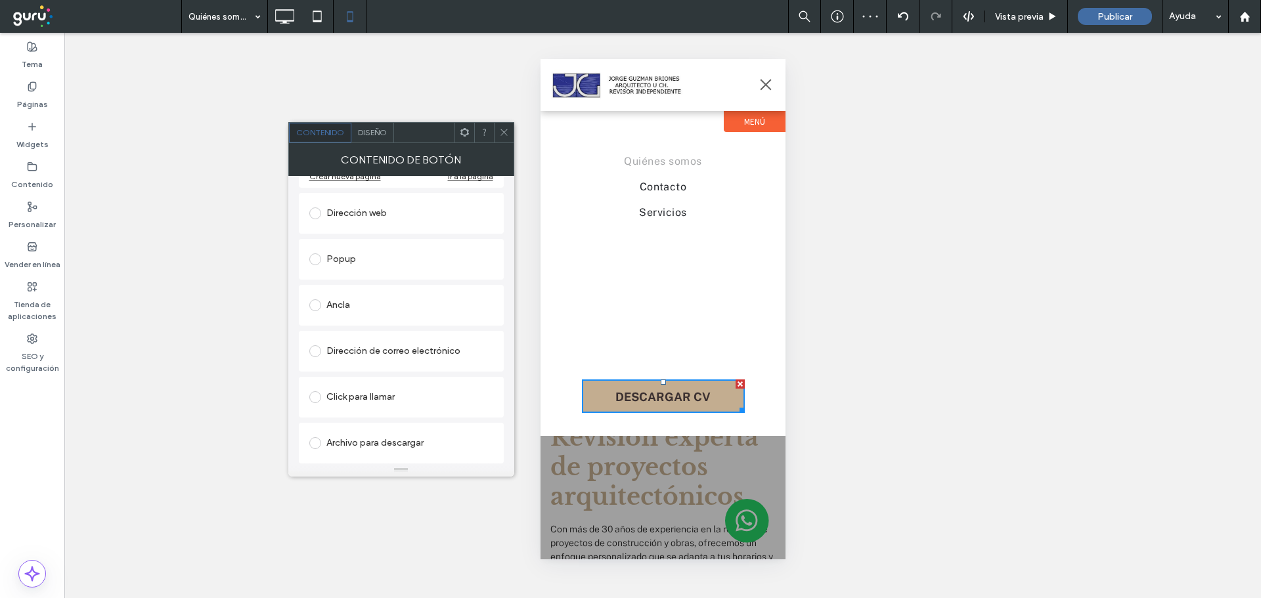
click at [423, 435] on div "Archivo para descargar" at bounding box center [401, 443] width 184 height 21
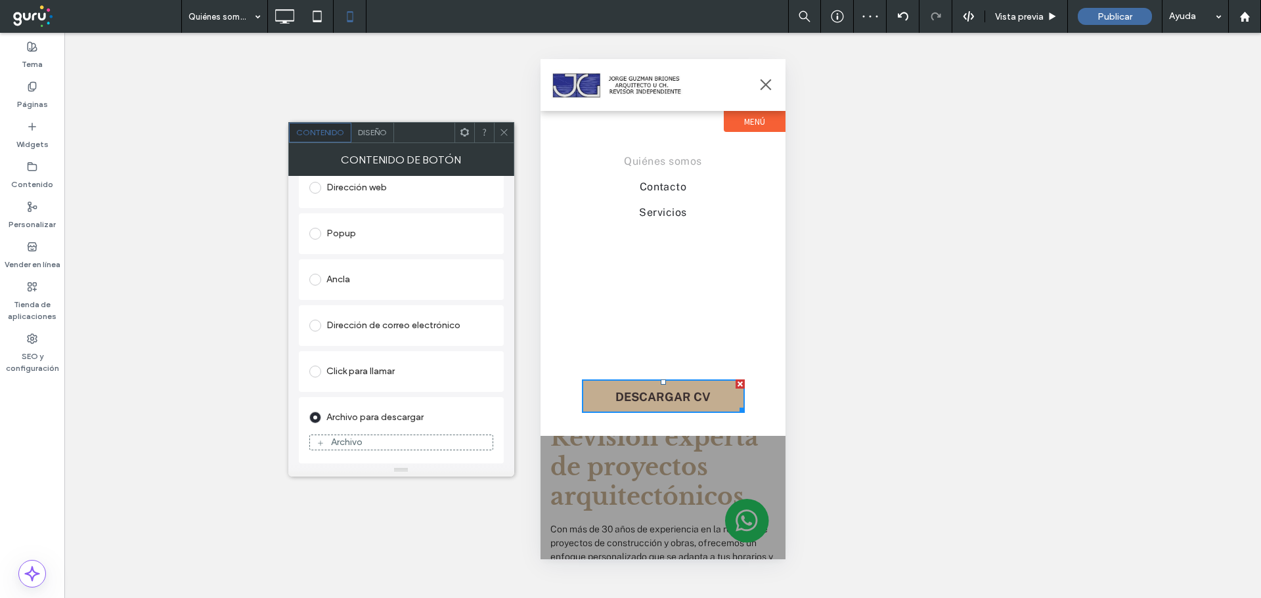
scroll to position [204, 0]
click at [377, 441] on div "Archivo" at bounding box center [401, 443] width 183 height 12
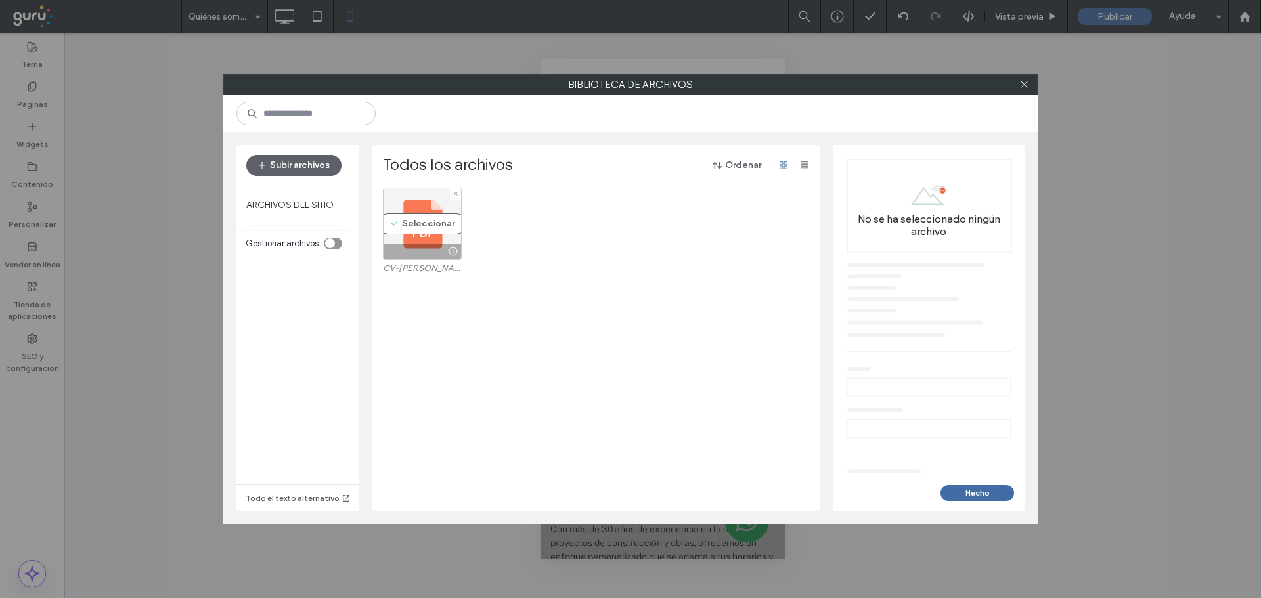
click at [418, 220] on div "Seleccionar" at bounding box center [422, 224] width 79 height 72
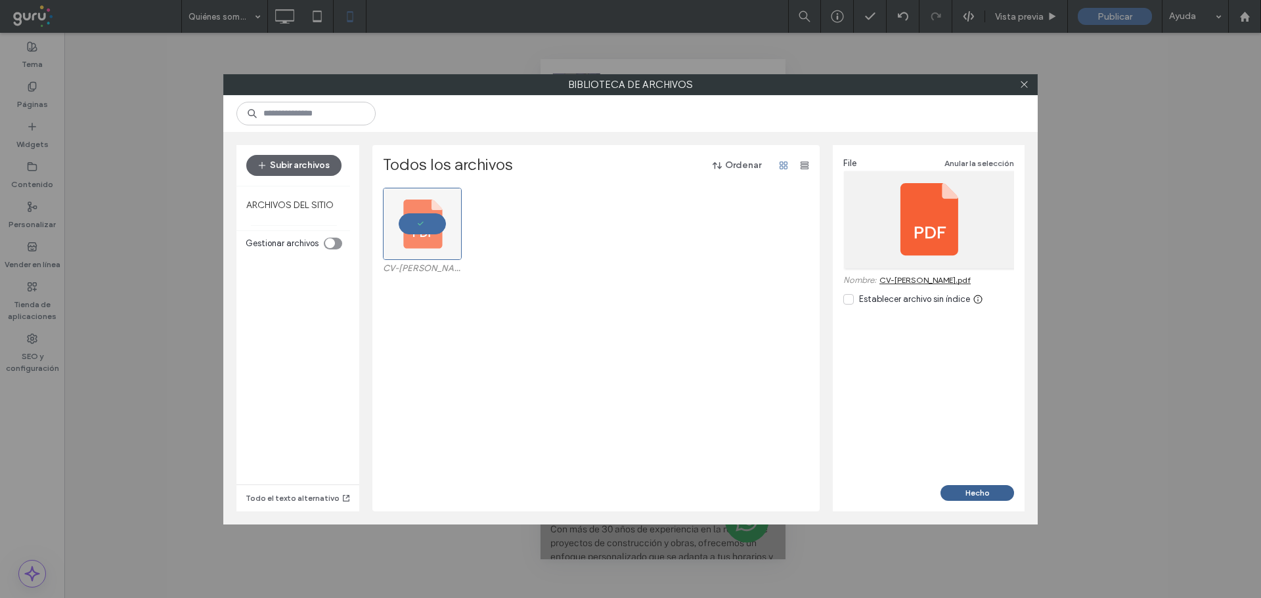
click at [988, 490] on button "Hecho" at bounding box center [977, 493] width 74 height 16
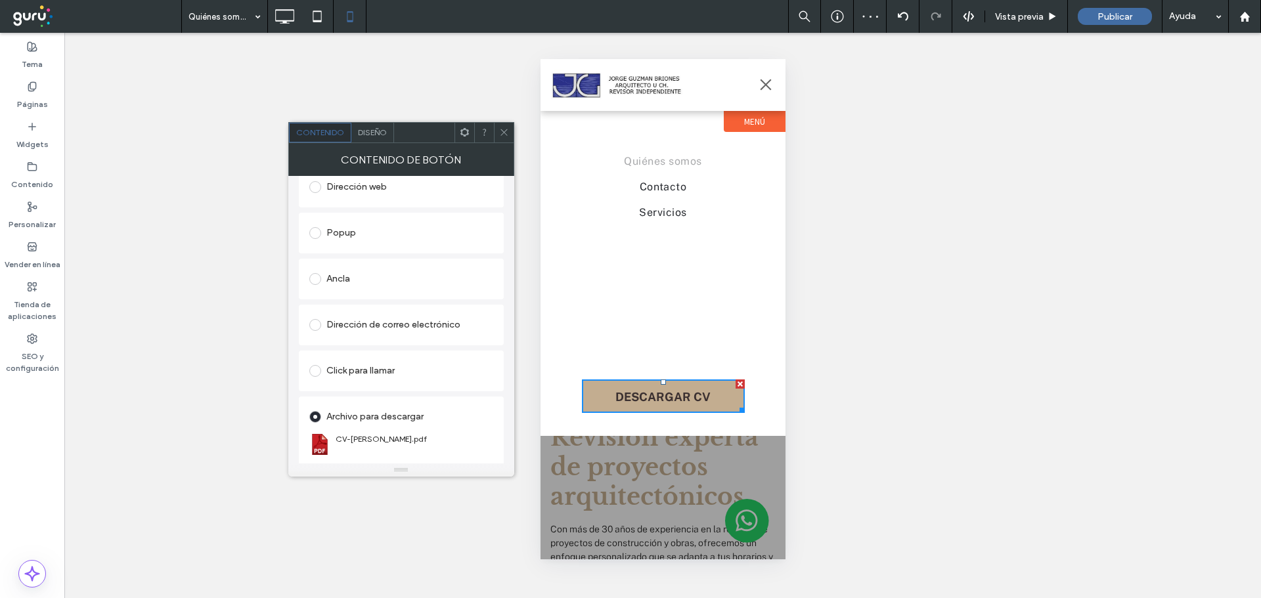
click at [774, 82] on button "menu" at bounding box center [765, 85] width 26 height 26
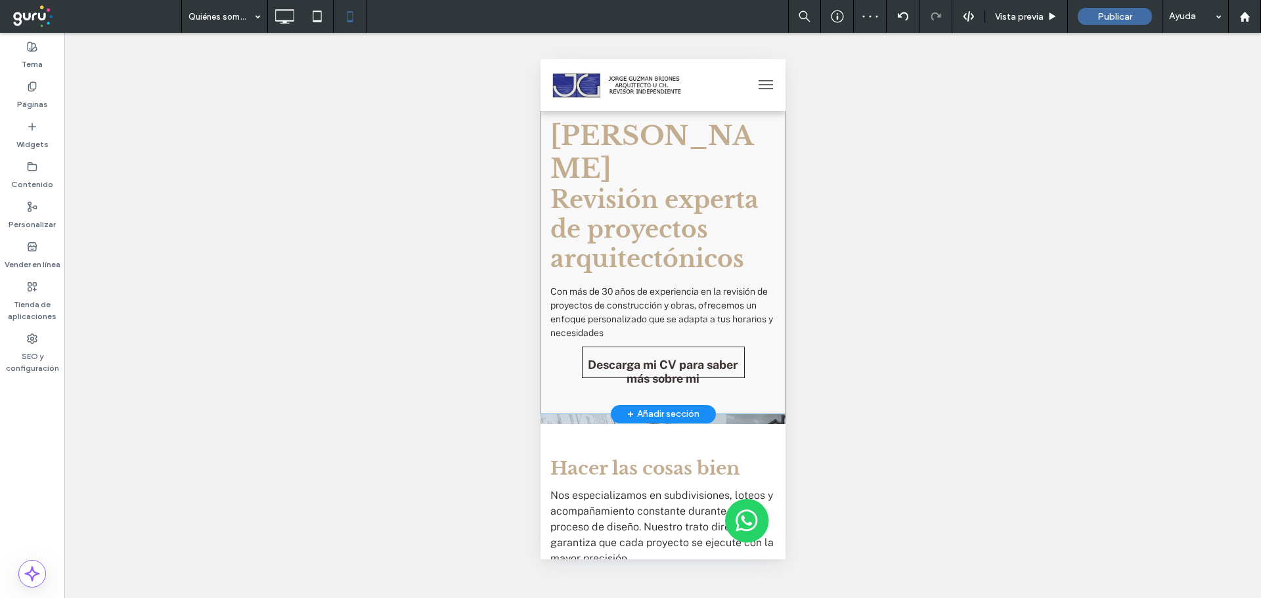
scroll to position [263, 0]
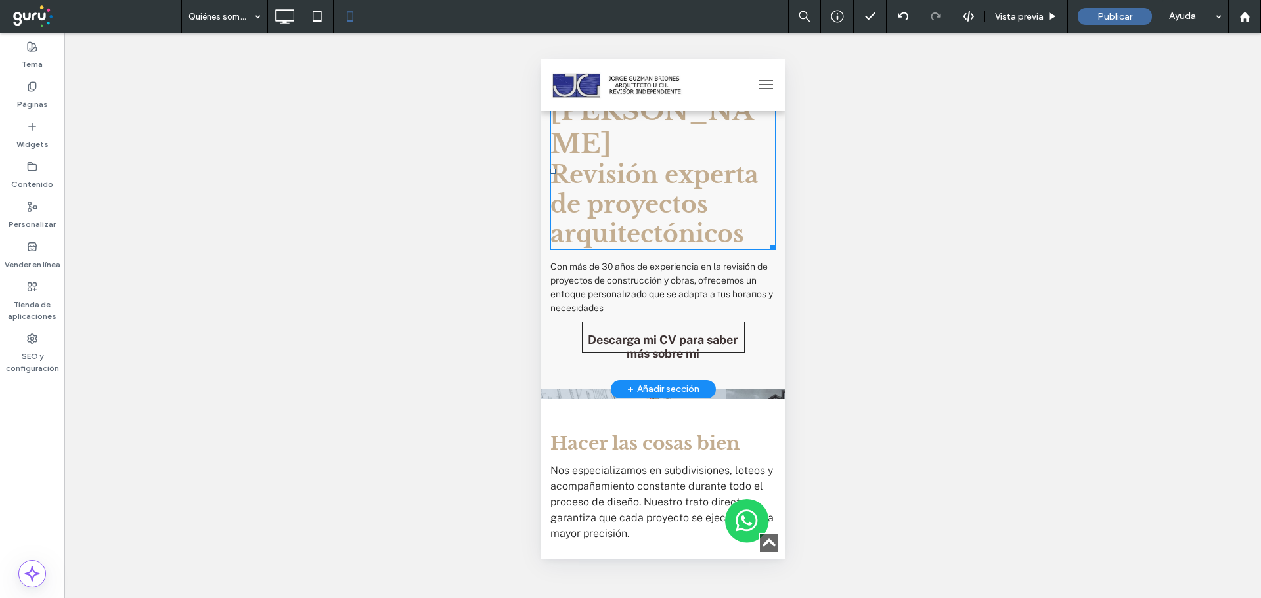
click at [692, 206] on span "Revisión experta de proyectos arquitectónicos" at bounding box center [654, 204] width 208 height 89
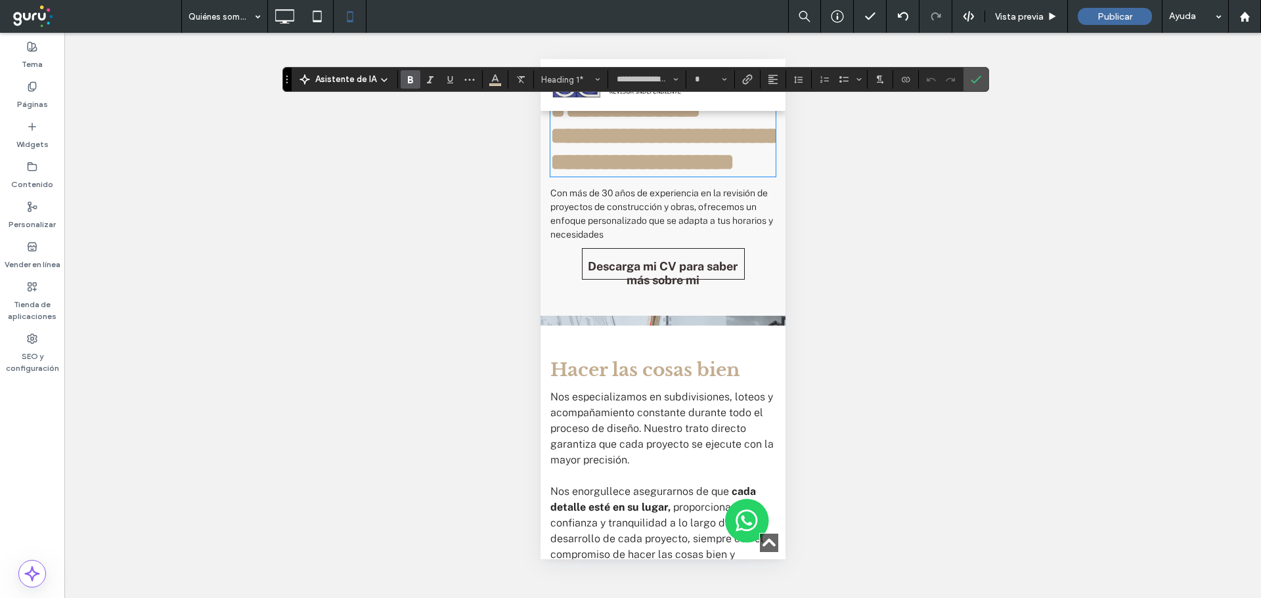
click at [673, 174] on span "**********" at bounding box center [665, 149] width 230 height 50
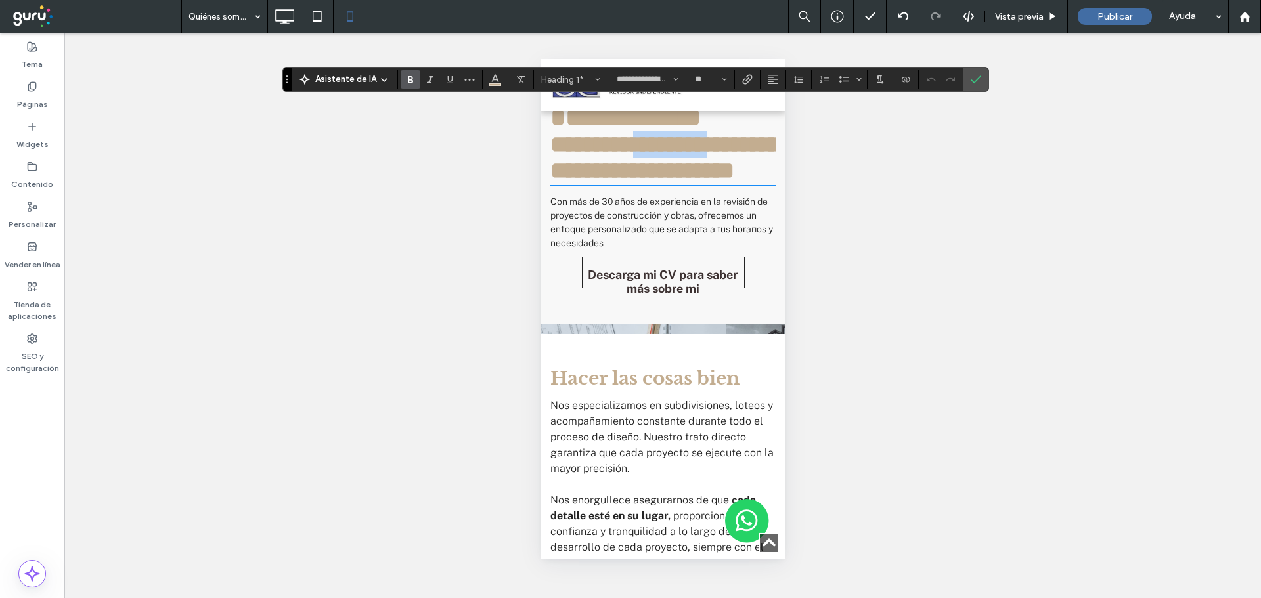
scroll to position [197, 0]
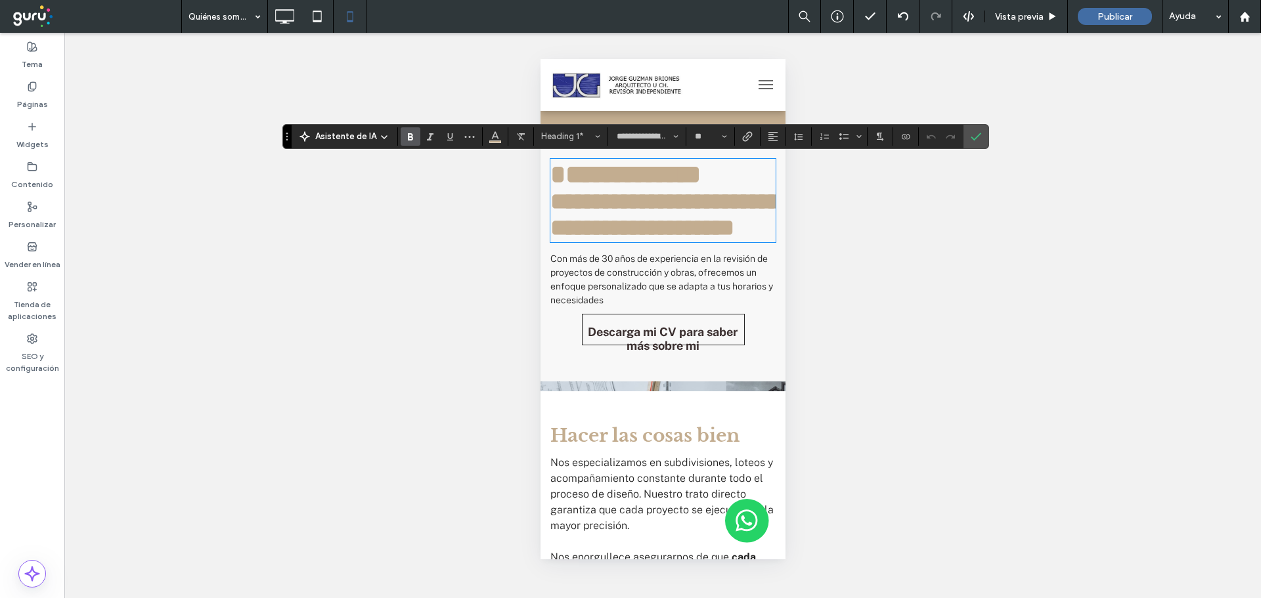
click at [657, 187] on span "**********" at bounding box center [625, 175] width 150 height 26
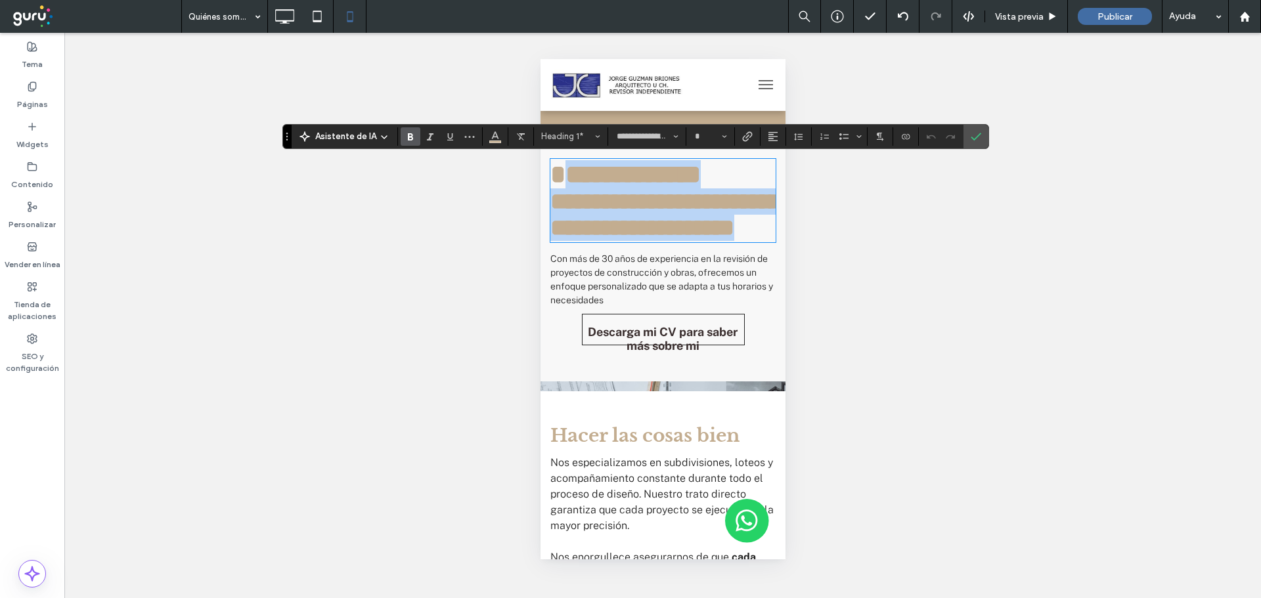
drag, startPoint x: 616, startPoint y: 209, endPoint x: 764, endPoint y: 230, distance: 149.2
click at [762, 241] on div "**********" at bounding box center [662, 200] width 225 height 81
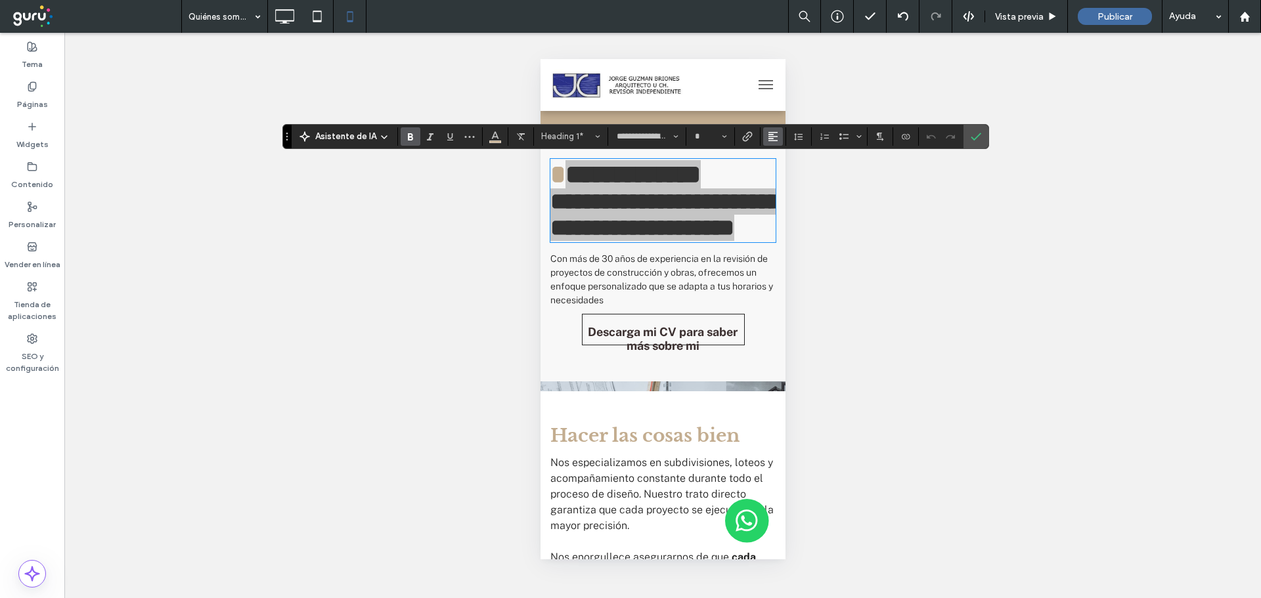
click at [763, 138] on button "Alineación" at bounding box center [773, 136] width 20 height 18
drag, startPoint x: 784, startPoint y: 181, endPoint x: 244, endPoint y: 125, distance: 542.6
click at [784, 181] on use "ui.textEditor.alignment.center" at bounding box center [782, 176] width 9 height 9
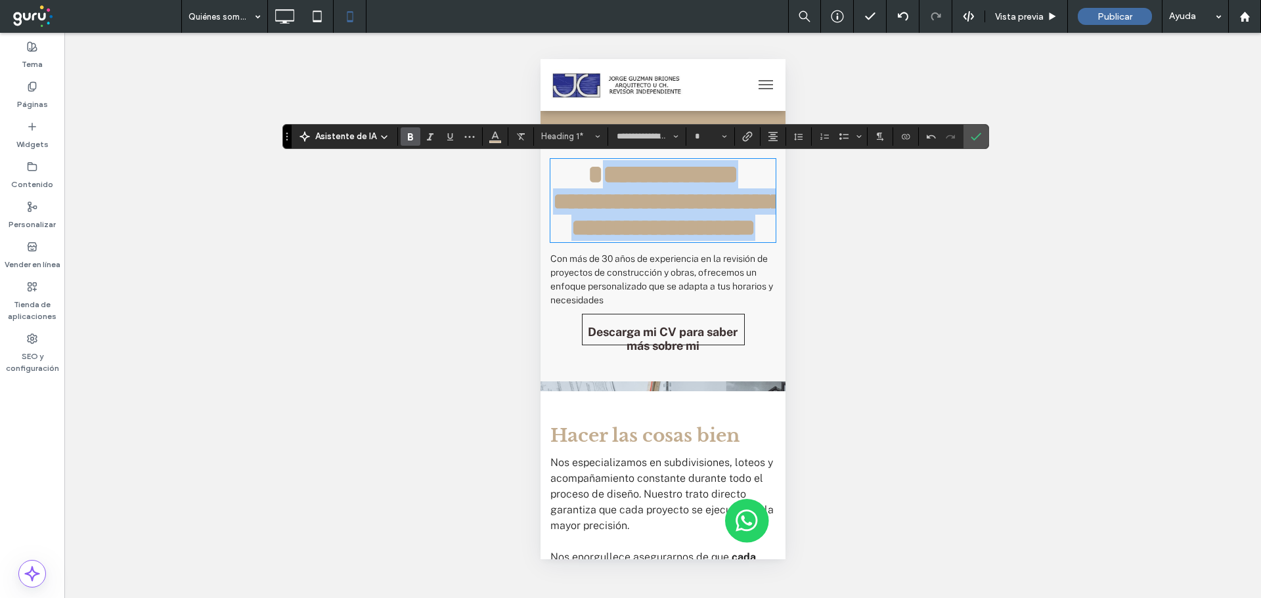
click at [701, 187] on span "**********" at bounding box center [662, 175] width 150 height 26
click at [724, 187] on span "**********" at bounding box center [662, 175] width 150 height 26
type input "**"
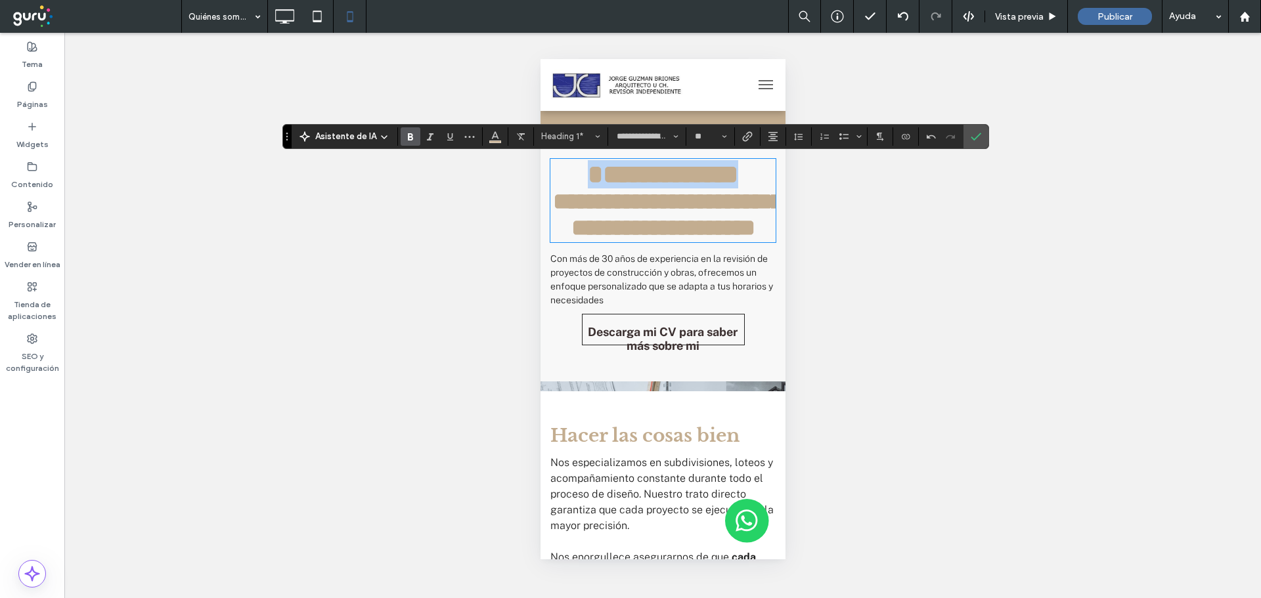
drag, startPoint x: 726, startPoint y: 207, endPoint x: 602, endPoint y: 169, distance: 129.0
click at [602, 169] on h1 "**********" at bounding box center [662, 174] width 225 height 28
click at [707, 135] on input "**" at bounding box center [706, 136] width 26 height 11
type input "**"
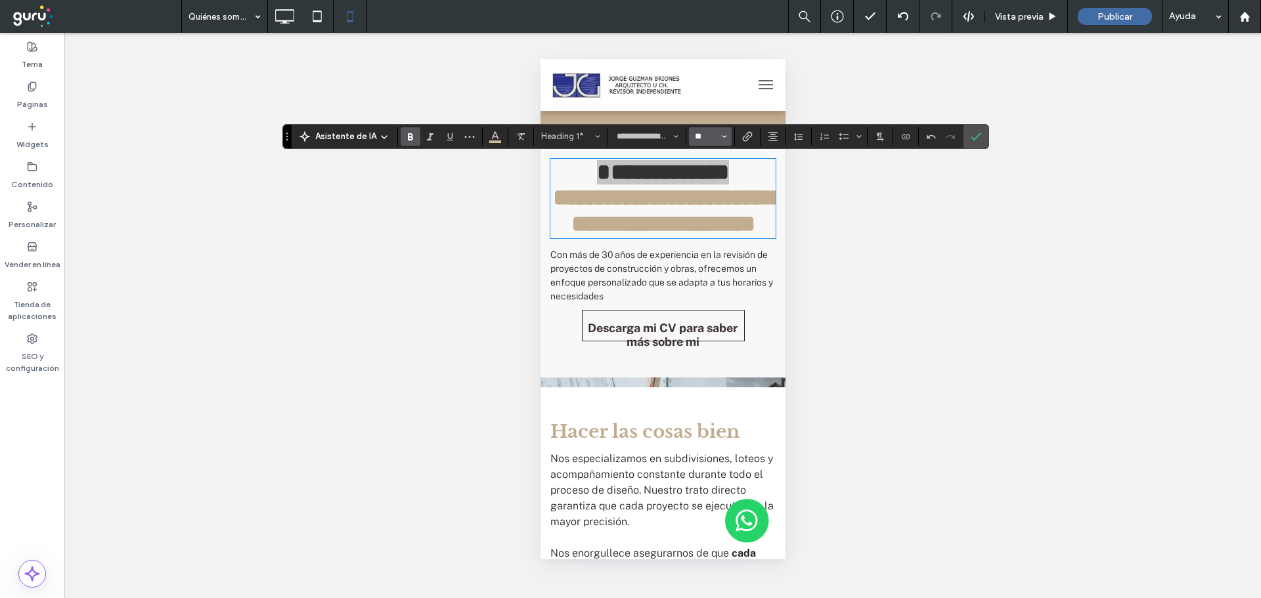
click at [711, 133] on input "**" at bounding box center [706, 136] width 26 height 11
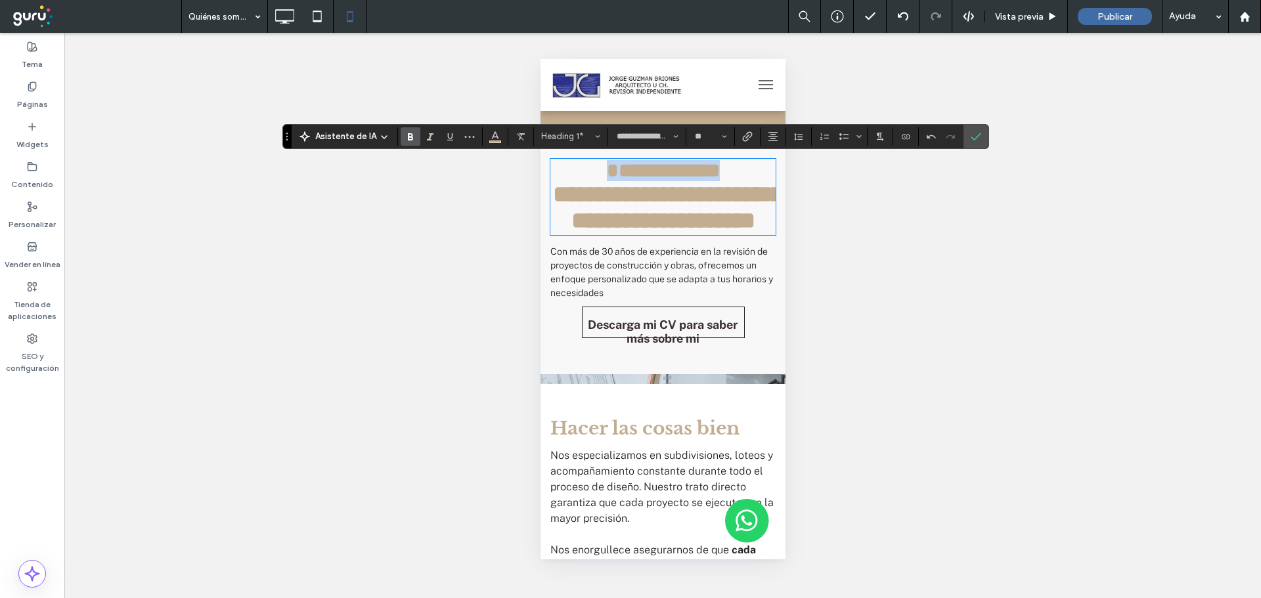
type input "**"
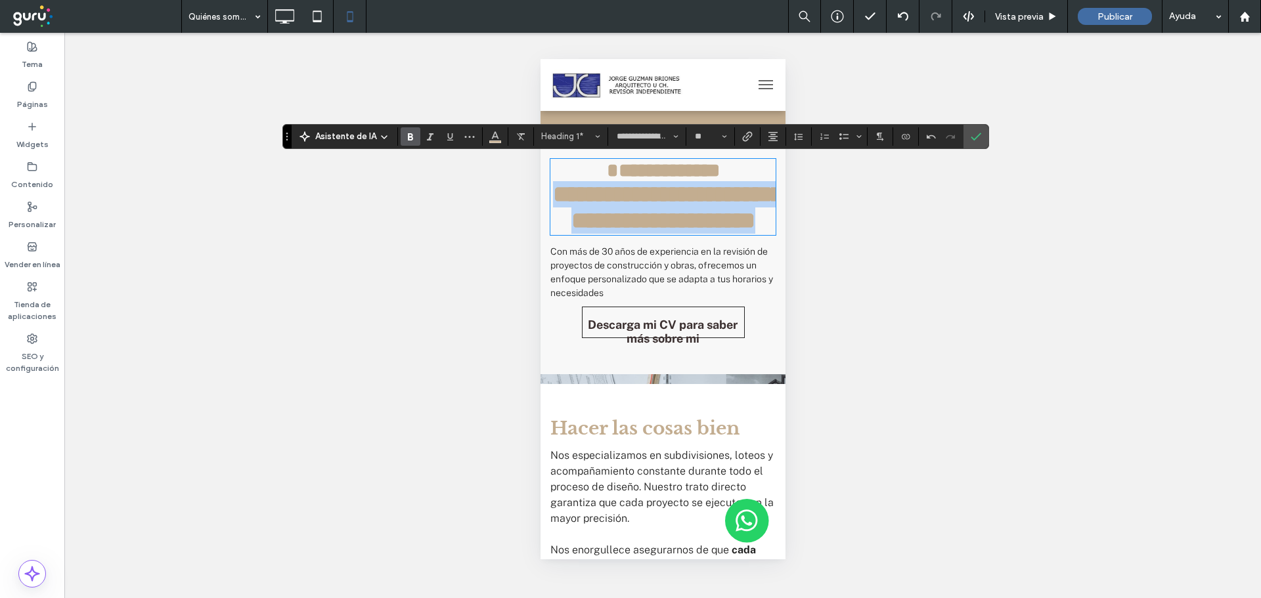
drag, startPoint x: 752, startPoint y: 260, endPoint x: 544, endPoint y: 196, distance: 217.3
click at [544, 196] on div "**********" at bounding box center [662, 256] width 245 height 235
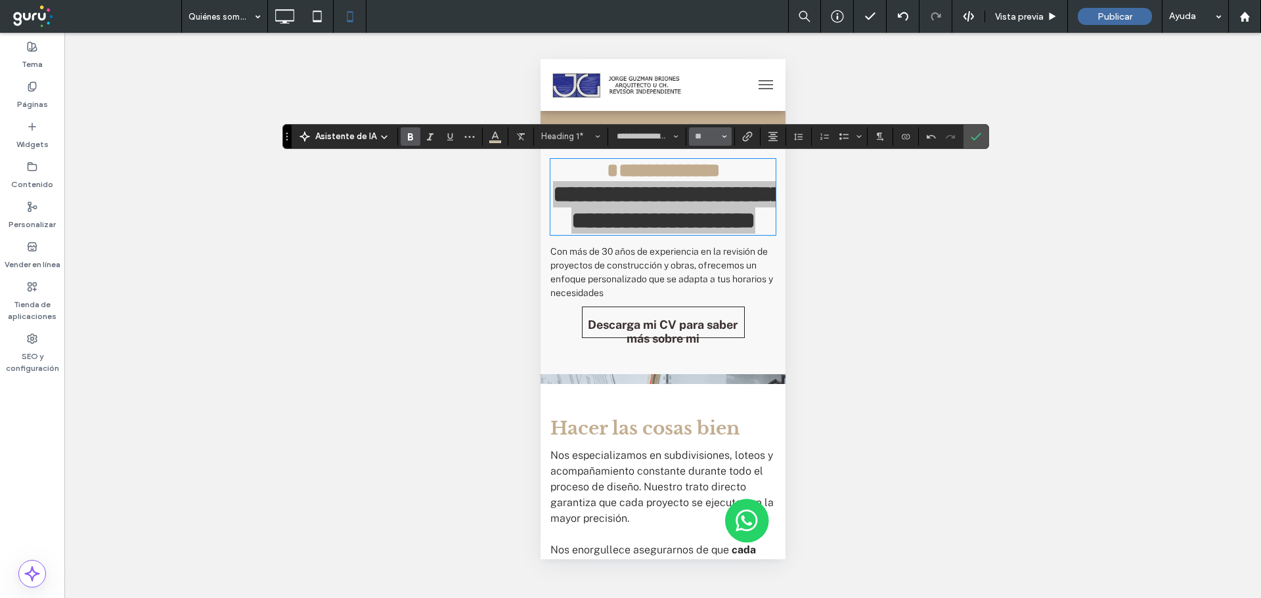
click at [715, 130] on button "**" at bounding box center [710, 136] width 43 height 18
click at [709, 132] on input "Tamaño borde-input" at bounding box center [706, 136] width 26 height 11
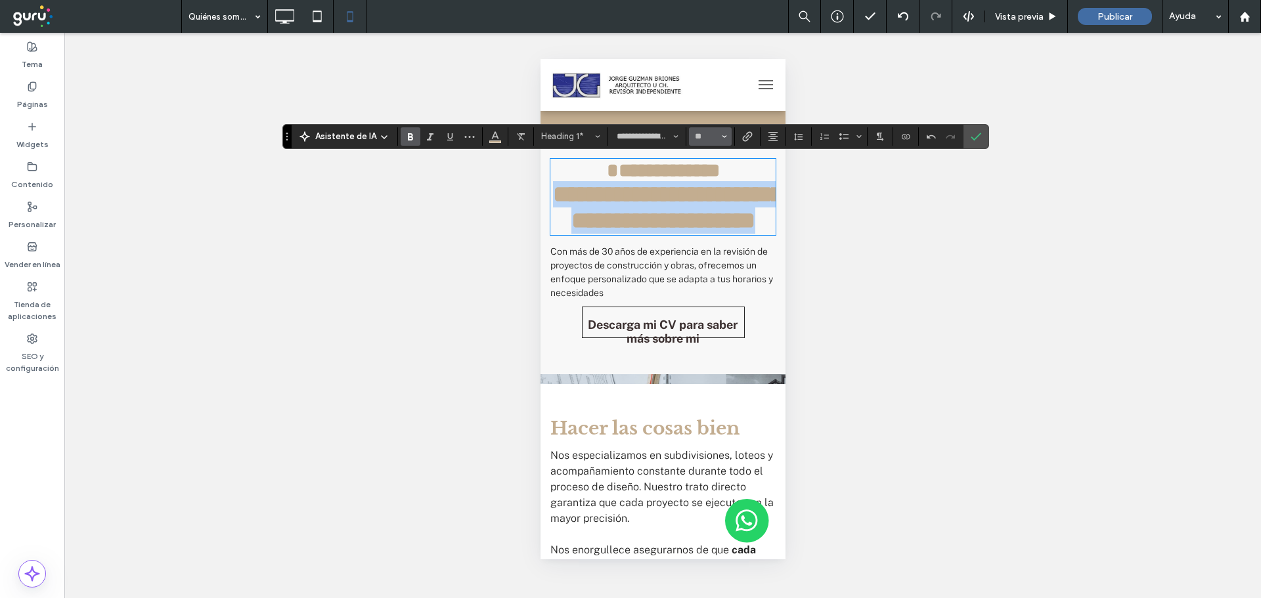
type input "**"
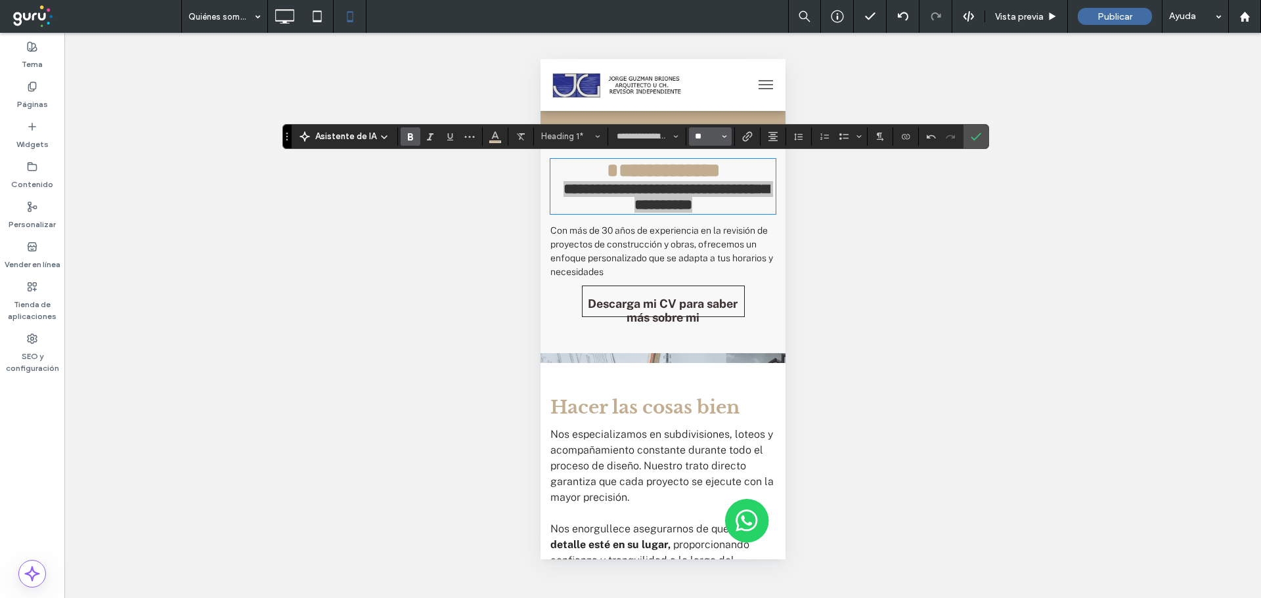
click at [709, 135] on input "**" at bounding box center [706, 136] width 26 height 11
type input "**"
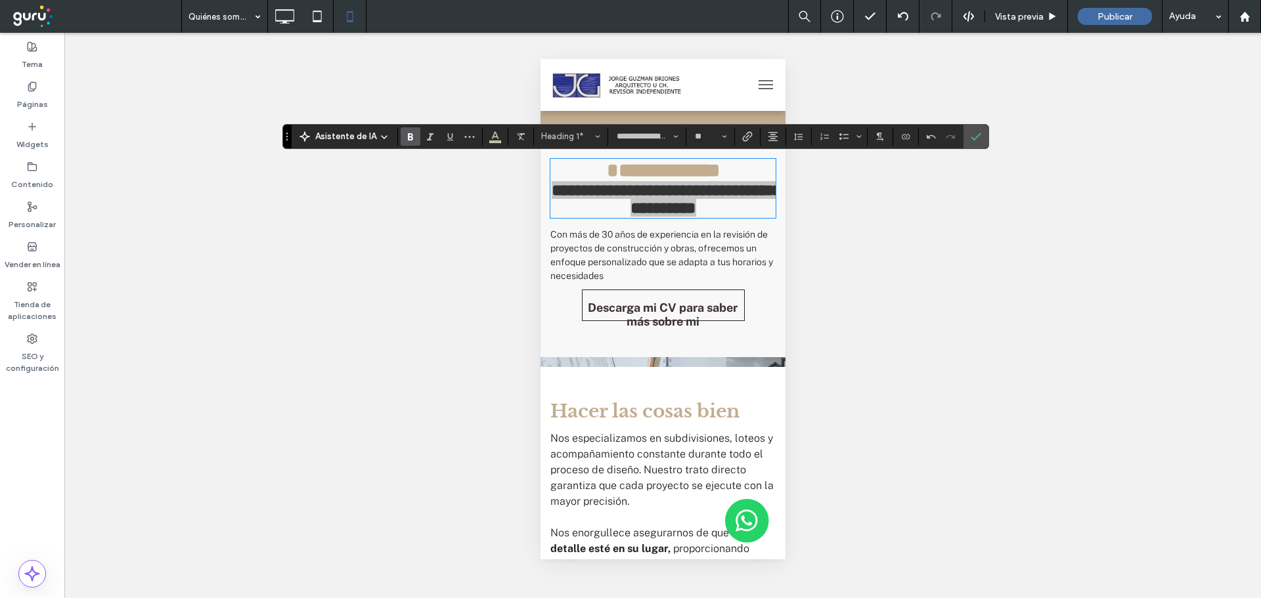
click at [972, 139] on use "Confirmar" at bounding box center [976, 137] width 11 height 8
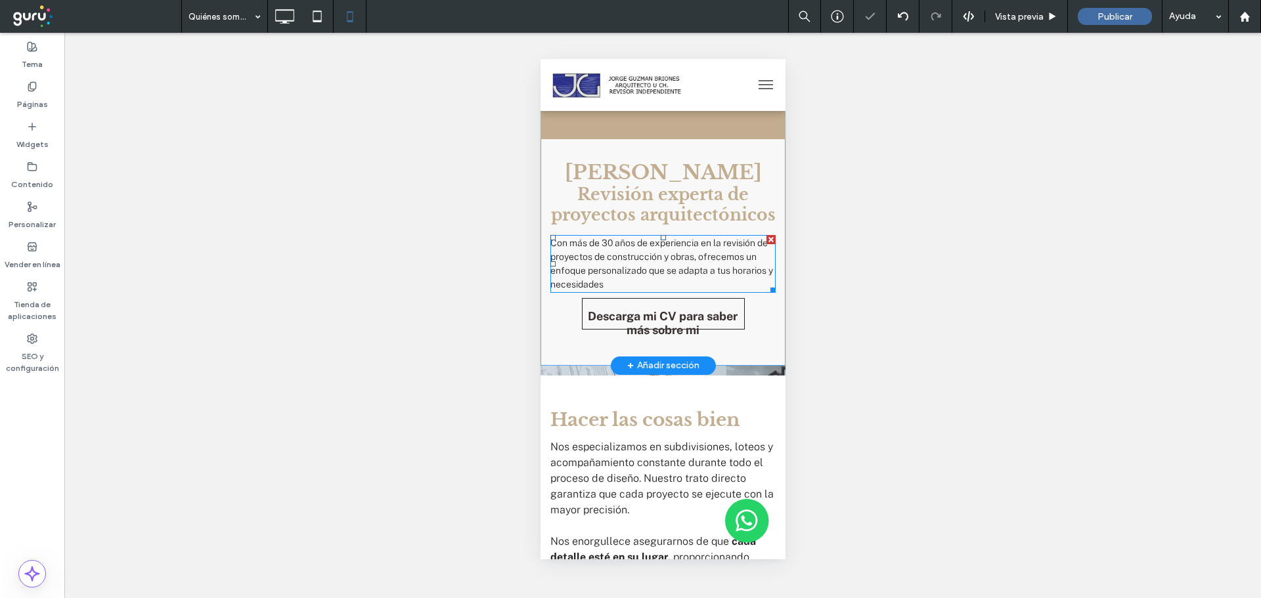
click at [691, 292] on p "Con más de 30 años de experiencia en la revisión de proyectos de construcción y…" at bounding box center [662, 263] width 225 height 55
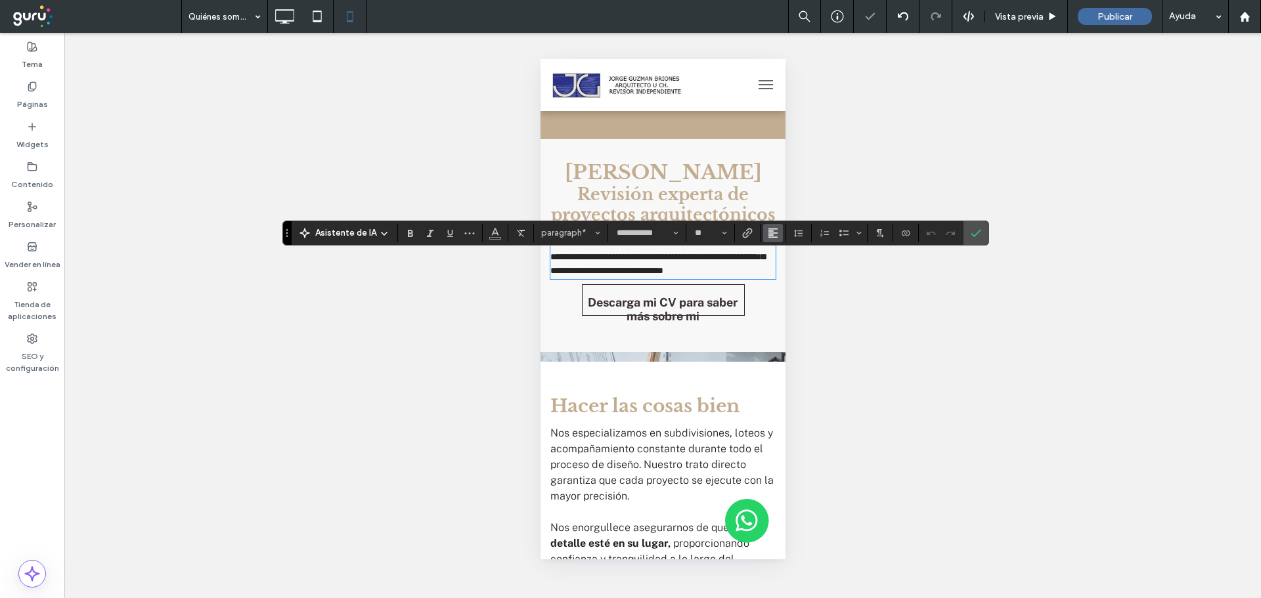
click at [763, 235] on button "Alineación" at bounding box center [773, 233] width 20 height 18
click at [789, 279] on label "ui.textEditor.alignment.center" at bounding box center [786, 273] width 46 height 19
click at [975, 229] on icon "Confirmar" at bounding box center [976, 233] width 11 height 11
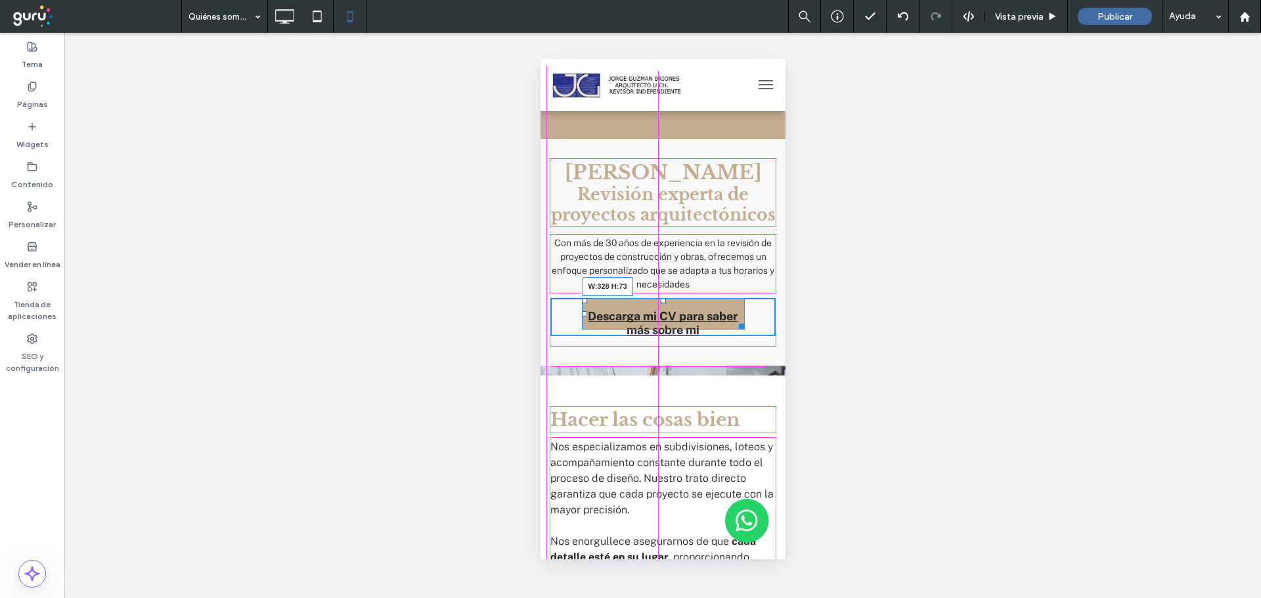
drag, startPoint x: 734, startPoint y: 346, endPoint x: 1302, endPoint y: 423, distance: 573.2
click at [743, 329] on div at bounding box center [738, 324] width 10 height 10
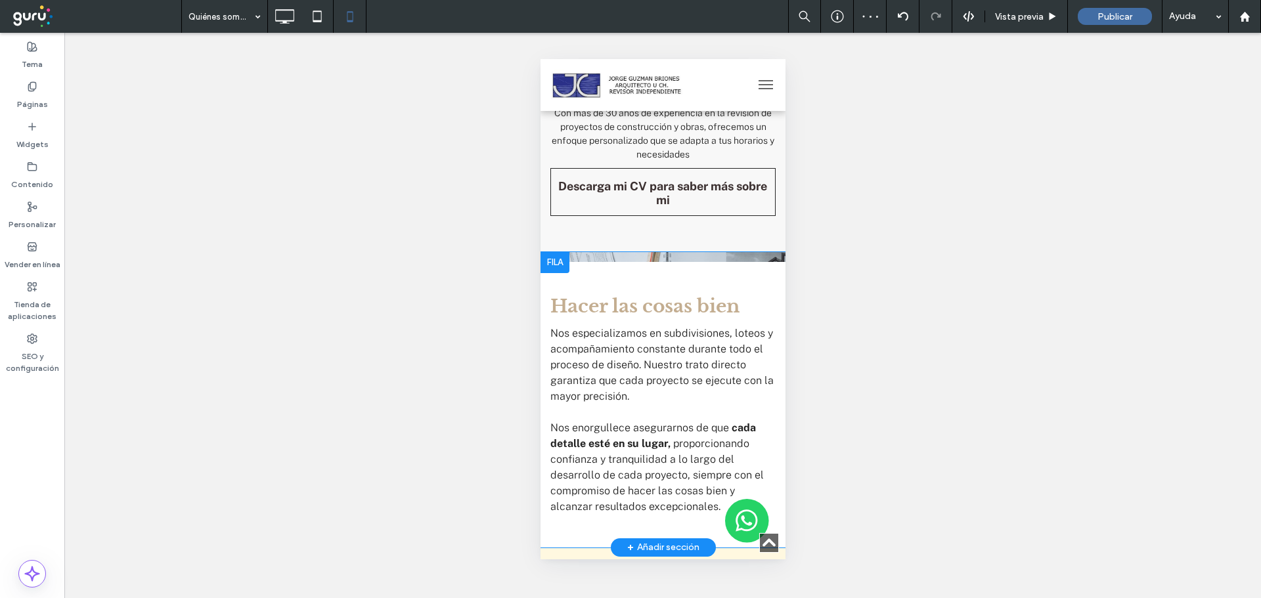
scroll to position [328, 0]
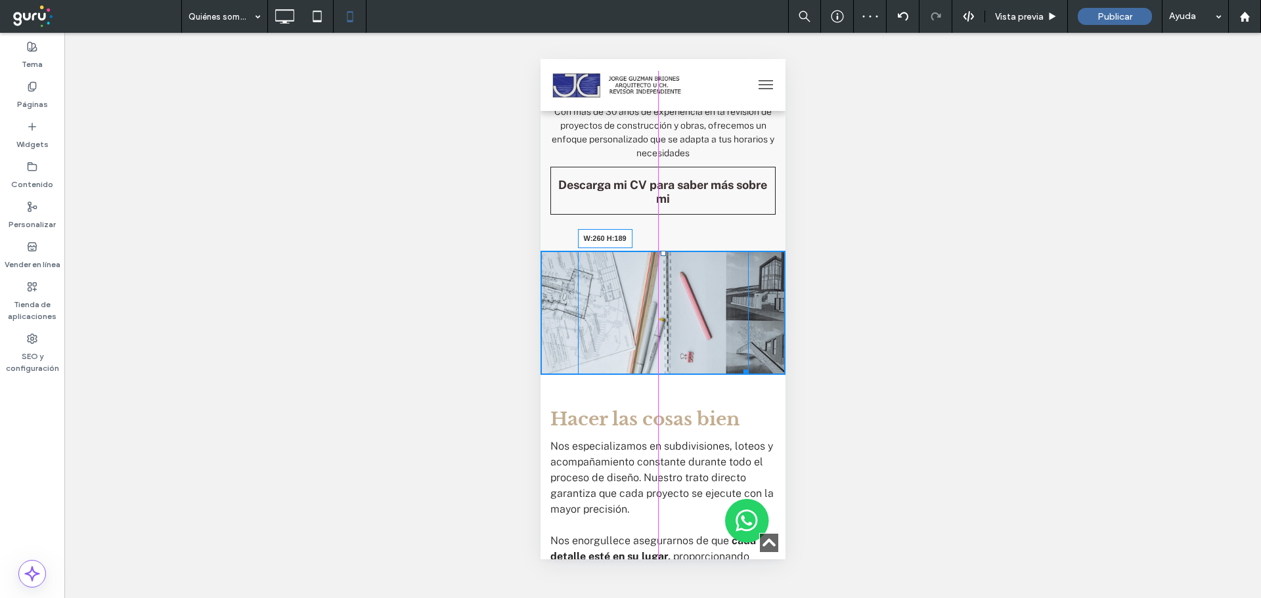
drag, startPoint x: 766, startPoint y: 274, endPoint x: 733, endPoint y: 388, distance: 118.3
click at [738, 375] on div at bounding box center [743, 370] width 10 height 10
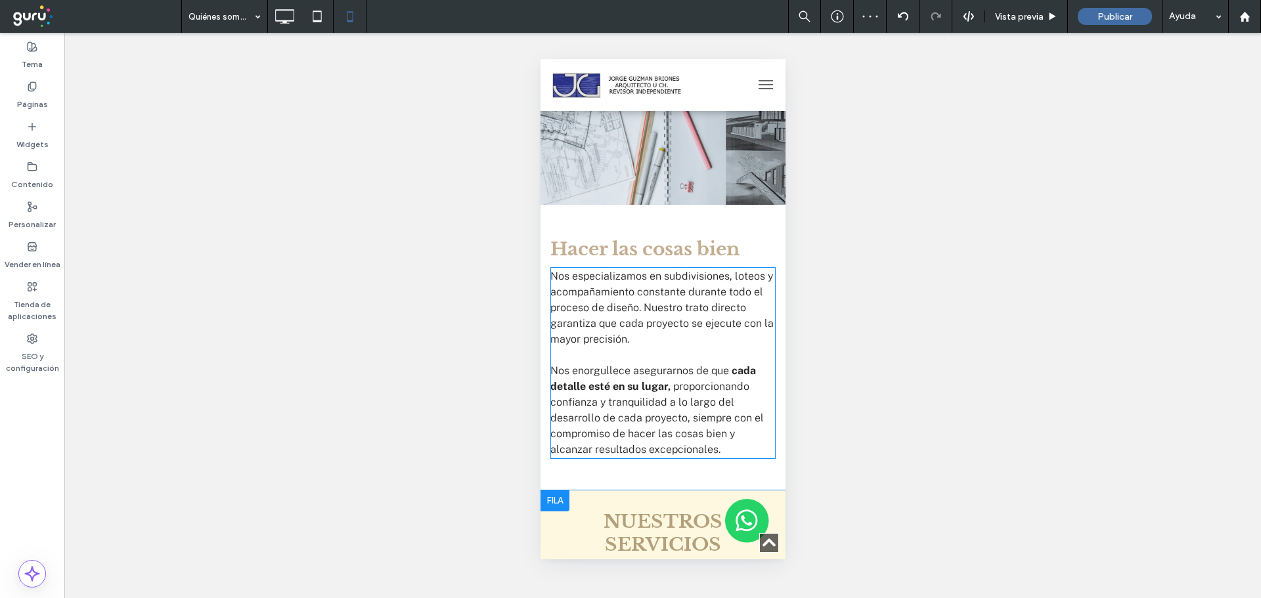
scroll to position [525, 0]
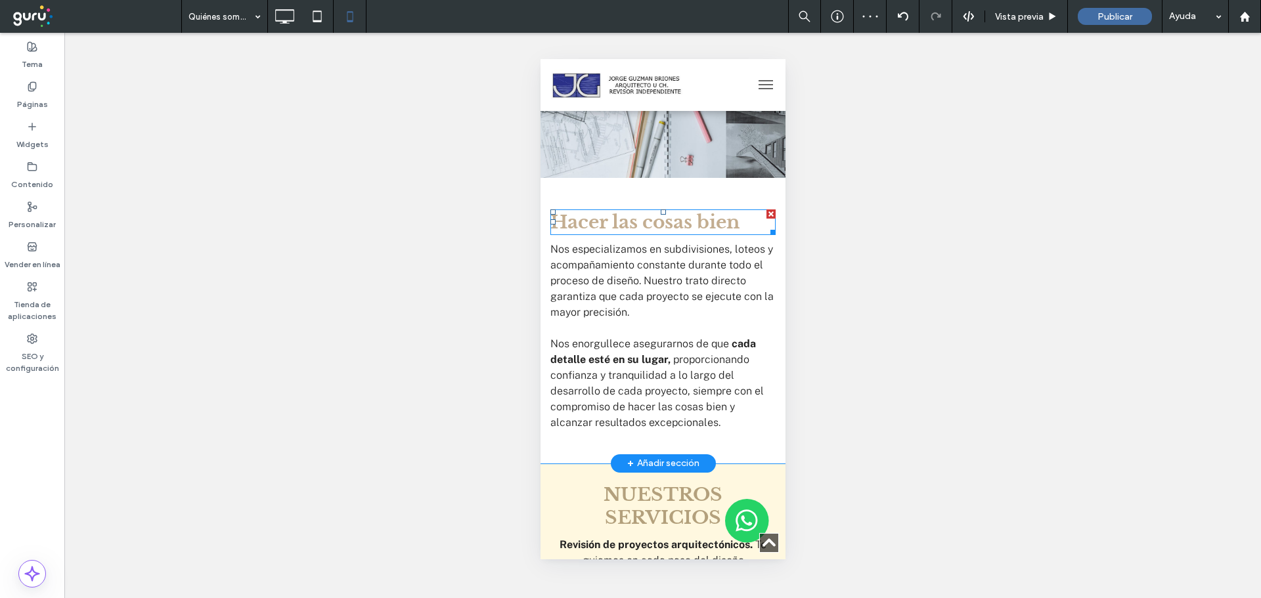
click at [706, 234] on strong "Hacer las cosas bien" at bounding box center [644, 222] width 189 height 23
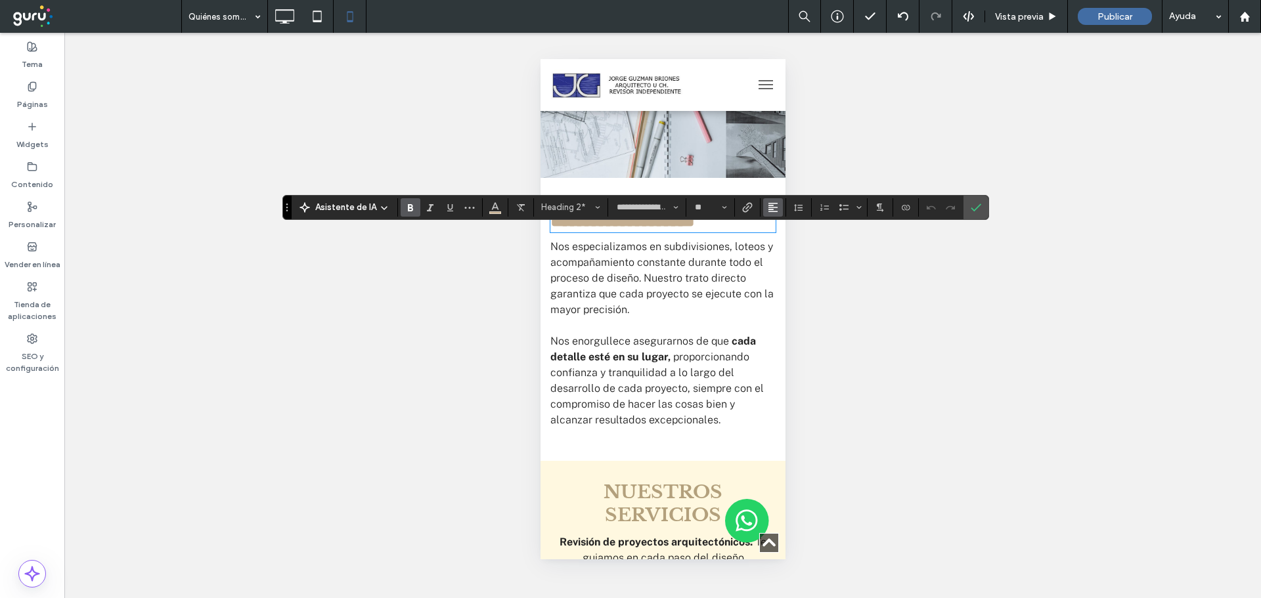
click at [775, 208] on icon "Alineación" at bounding box center [773, 207] width 11 height 11
click at [797, 250] on label "ui.textEditor.alignment.center" at bounding box center [786, 247] width 46 height 19
click at [726, 315] on span "Nos especializamos en subdivisiones, loteos y acompañamiento constante durante …" at bounding box center [661, 278] width 223 height 76
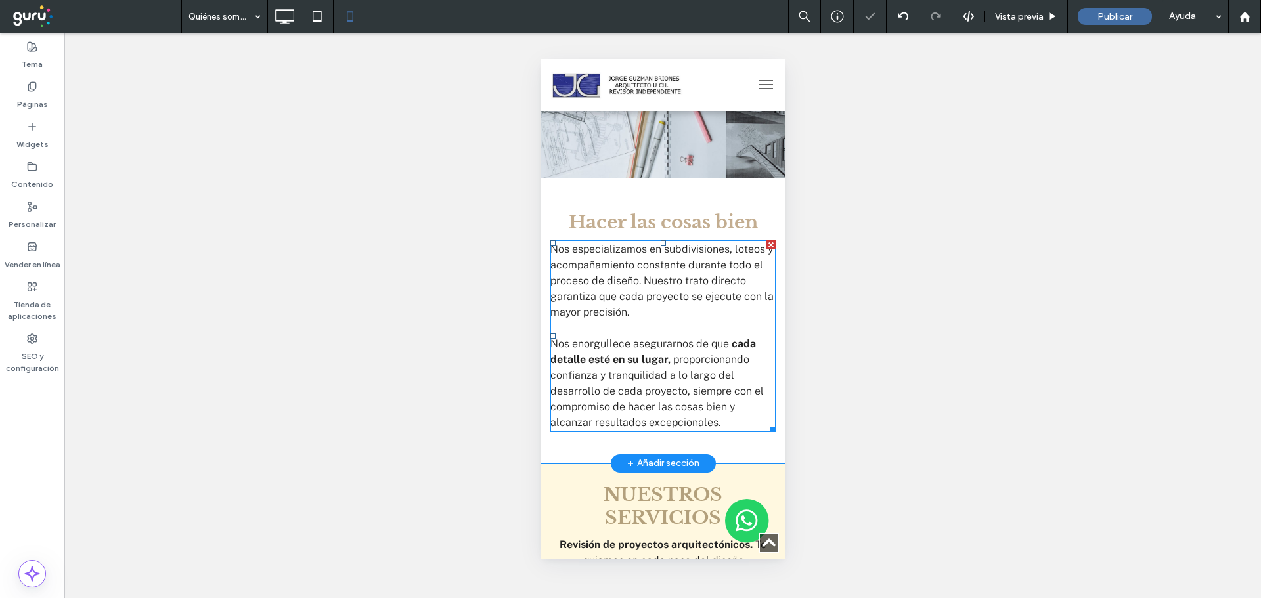
click at [726, 315] on span "Nos especializamos en subdivisiones, loteos y acompañamiento constante durante …" at bounding box center [661, 281] width 223 height 76
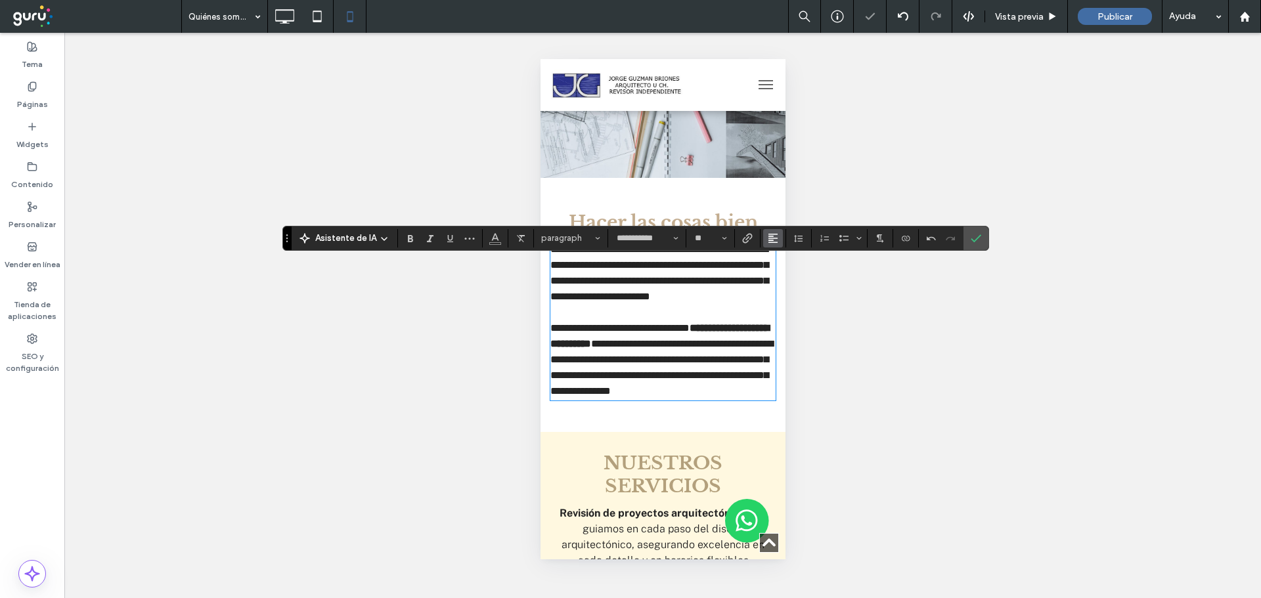
click at [778, 238] on button "Alineación" at bounding box center [773, 238] width 20 height 18
click at [787, 281] on div "ui.textEditor.alignment.center" at bounding box center [785, 278] width 17 height 11
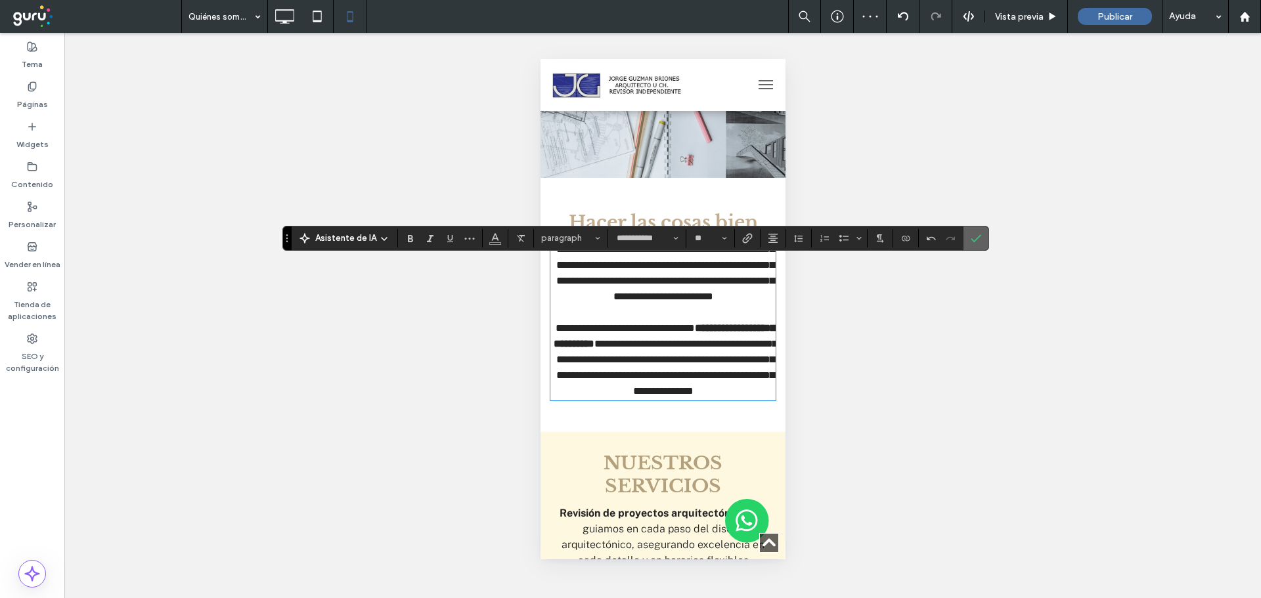
click at [977, 246] on span "Confirmar" at bounding box center [976, 238] width 11 height 22
